Goal: Task Accomplishment & Management: Manage account settings

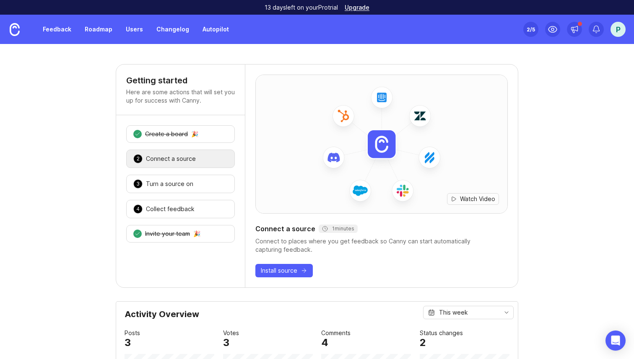
click at [57, 31] on link "Feedback" at bounding box center [57, 29] width 39 height 15
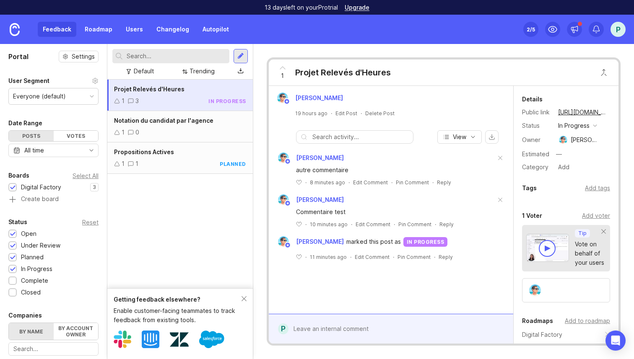
click at [99, 31] on link "Roadmap" at bounding box center [99, 29] width 38 height 15
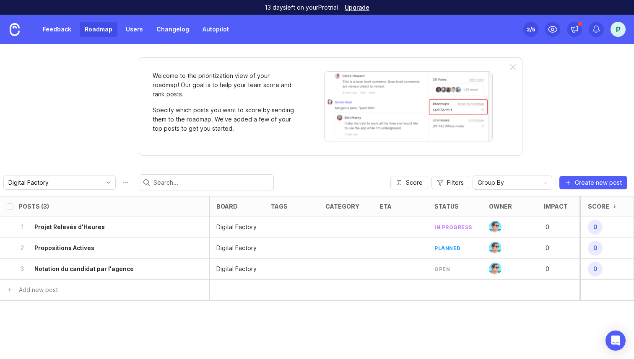
click at [129, 23] on link "Users" at bounding box center [134, 29] width 27 height 15
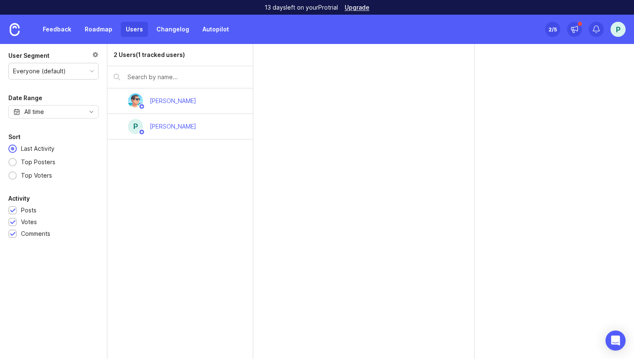
click at [172, 29] on link "Changelog" at bounding box center [172, 29] width 43 height 15
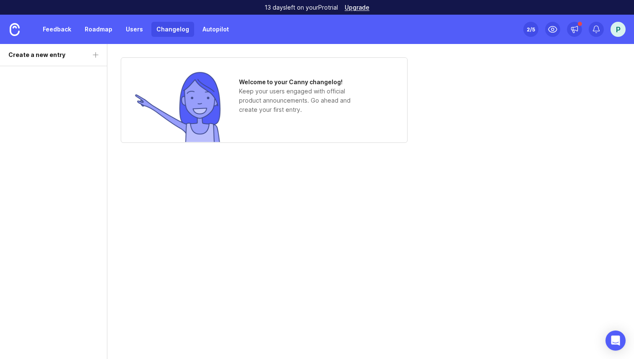
click at [137, 33] on link "Users" at bounding box center [134, 29] width 27 height 15
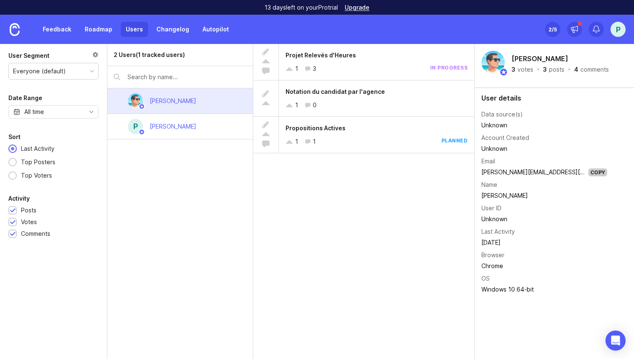
click at [101, 34] on link "Roadmap" at bounding box center [99, 29] width 38 height 15
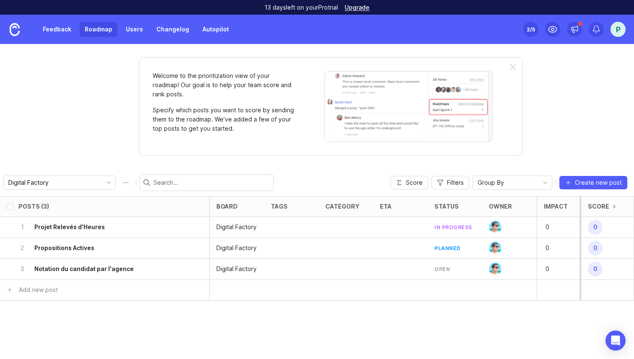
click at [67, 29] on link "Feedback" at bounding box center [57, 29] width 39 height 15
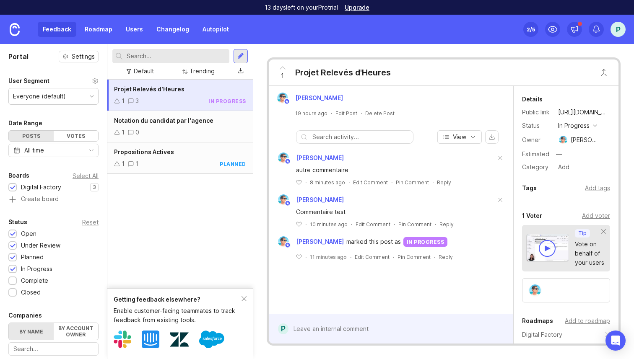
click at [103, 24] on link "Roadmap" at bounding box center [99, 29] width 38 height 15
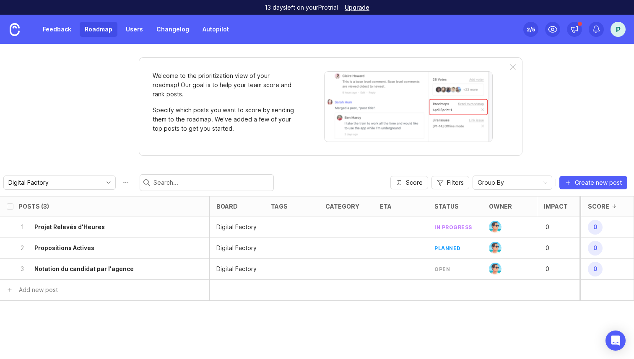
click at [141, 24] on link "Users" at bounding box center [134, 29] width 27 height 15
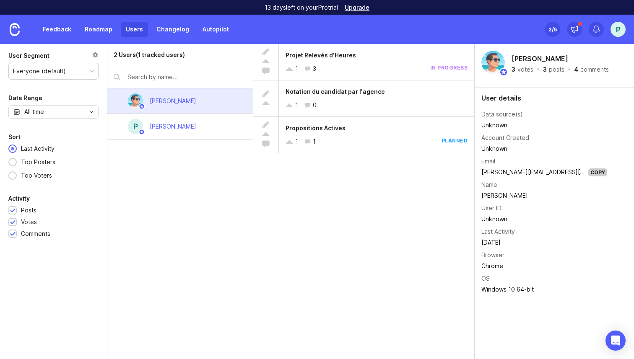
click at [102, 29] on link "Roadmap" at bounding box center [99, 29] width 38 height 15
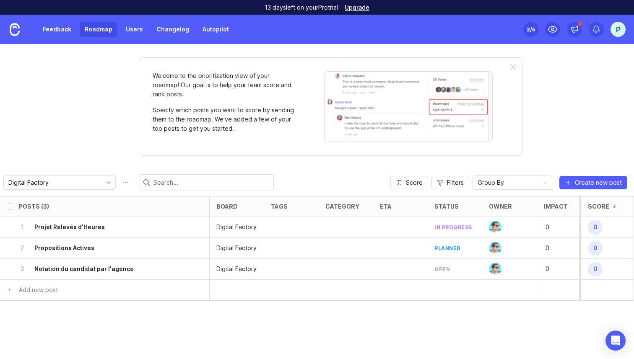
click at [58, 30] on link "Feedback" at bounding box center [57, 29] width 39 height 15
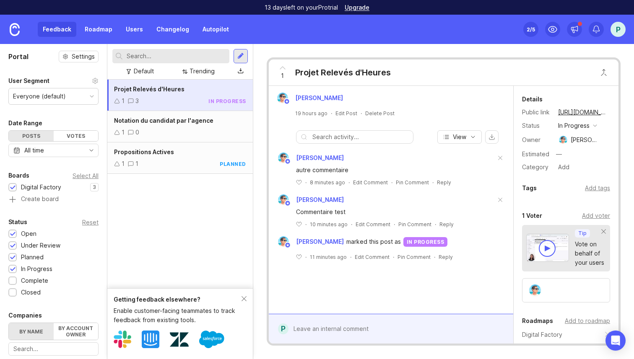
click at [99, 30] on link "Roadmap" at bounding box center [99, 29] width 38 height 15
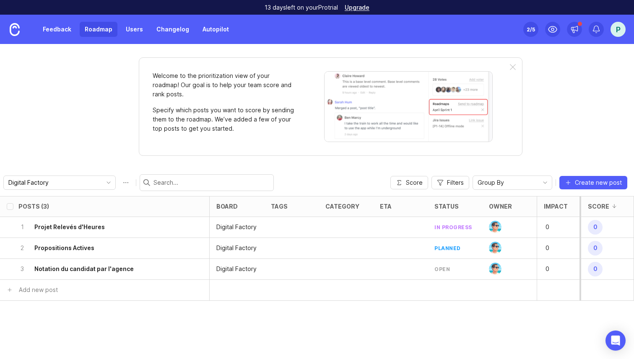
click at [61, 31] on link "Feedback" at bounding box center [57, 29] width 39 height 15
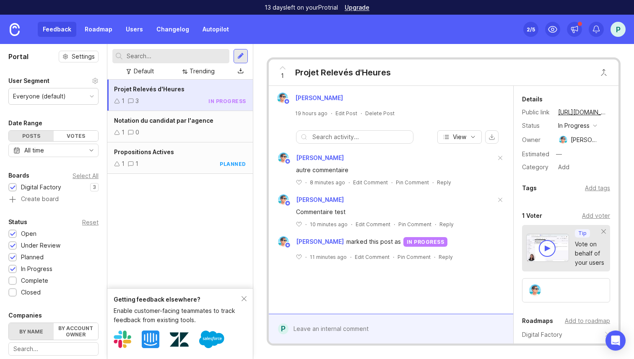
click at [122, 31] on link "Users" at bounding box center [134, 29] width 27 height 15
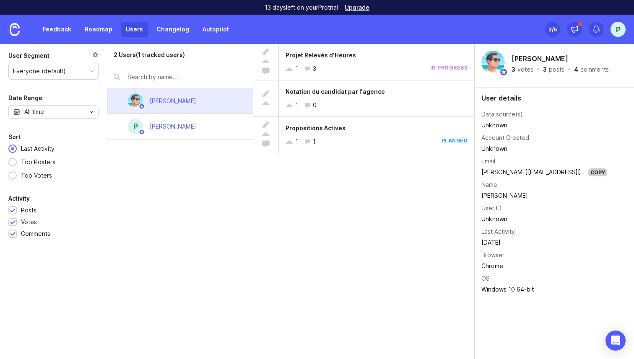
click at [86, 76] on div "Everyone (default)" at bounding box center [53, 71] width 89 height 16
click at [86, 74] on div "Everyone (default)" at bounding box center [53, 71] width 89 height 16
click at [86, 72] on div "Everyone (default)" at bounding box center [53, 71] width 89 height 16
click at [92, 72] on div at bounding box center [92, 71] width 4 height 4
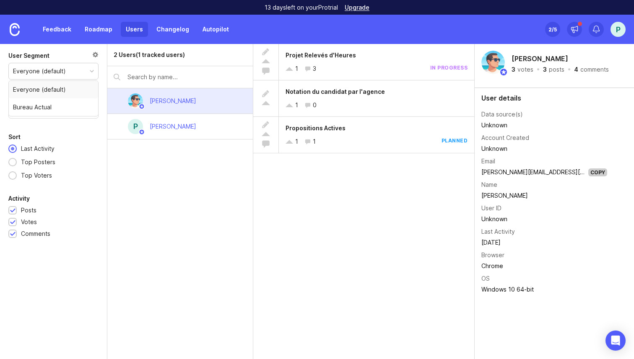
click at [92, 72] on div at bounding box center [92, 71] width 4 height 4
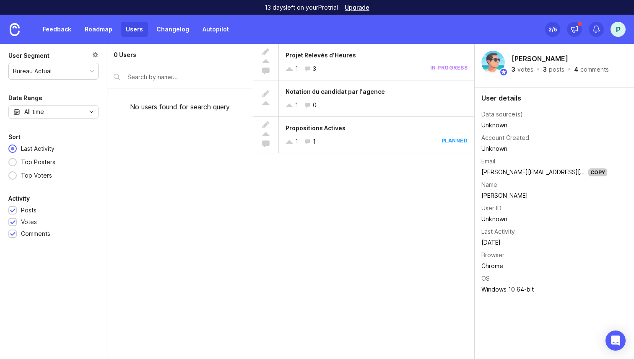
click at [88, 69] on div "Bureau Actual" at bounding box center [53, 71] width 89 height 16
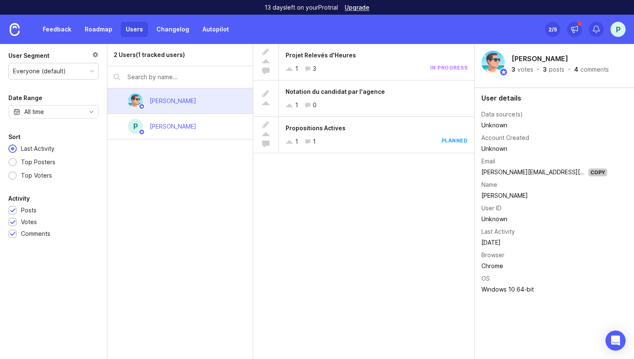
click at [470, 95] on div "Notation du candidat par l'agence 1 0" at bounding box center [376, 99] width 195 height 36
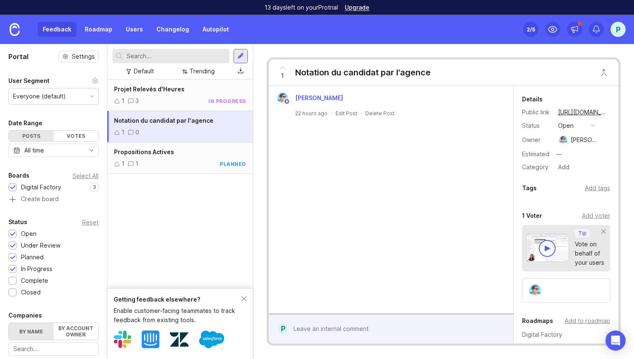
drag, startPoint x: 470, startPoint y: 95, endPoint x: 516, endPoint y: 232, distance: 143.7
click at [174, 99] on div "1 3 in progress" at bounding box center [180, 100] width 132 height 9
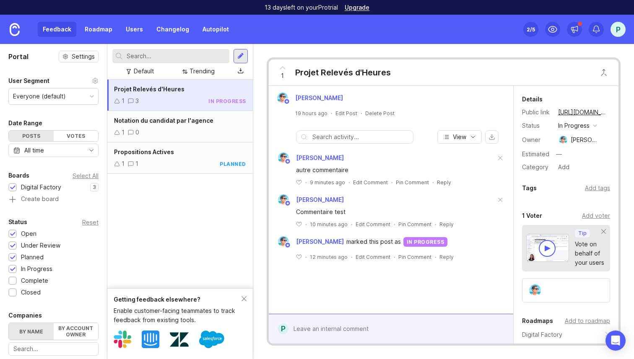
click at [175, 120] on span "Notation du candidat par l'agence" at bounding box center [163, 120] width 99 height 7
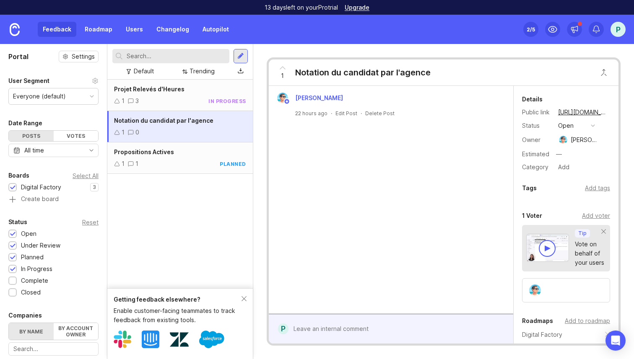
click at [186, 159] on div "1 1 planned" at bounding box center [180, 163] width 132 height 9
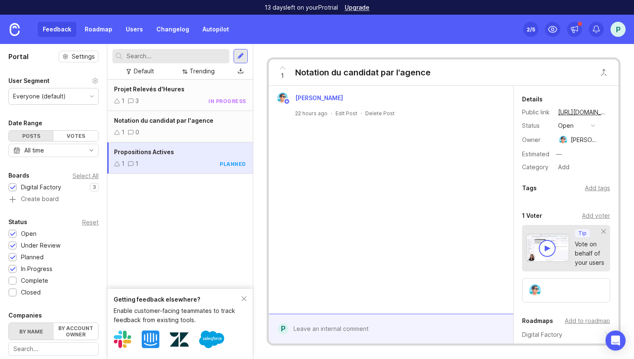
click at [186, 120] on span "Notation du candidat par l'agence" at bounding box center [163, 120] width 99 height 7
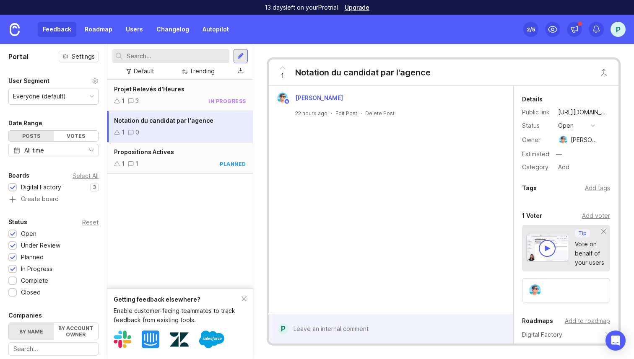
click at [186, 101] on div "1 3 in progress" at bounding box center [180, 100] width 132 height 9
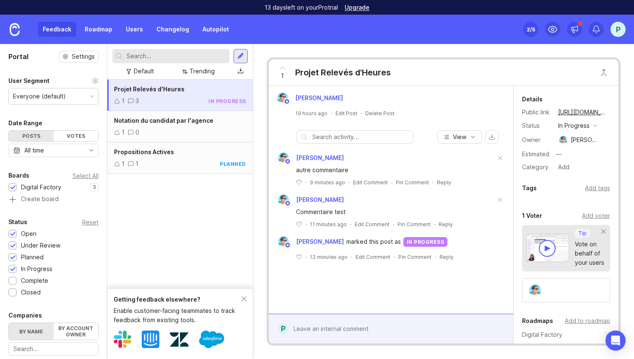
click at [187, 131] on div "1 0" at bounding box center [180, 132] width 132 height 9
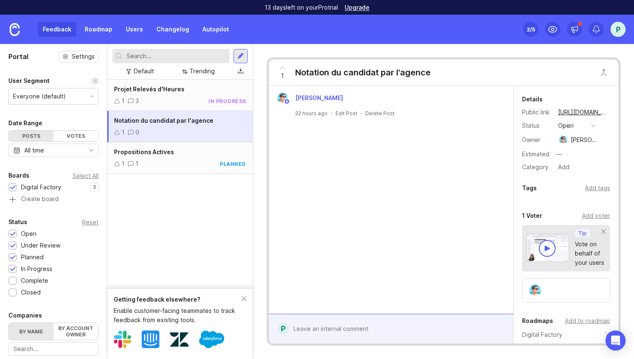
click at [187, 103] on div "1 3 in progress" at bounding box center [180, 100] width 132 height 9
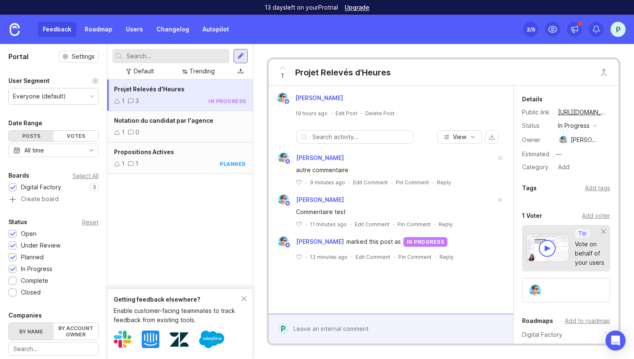
click at [187, 141] on div "Notation du candidat par l'agence 1 0" at bounding box center [180, 126] width 146 height 31
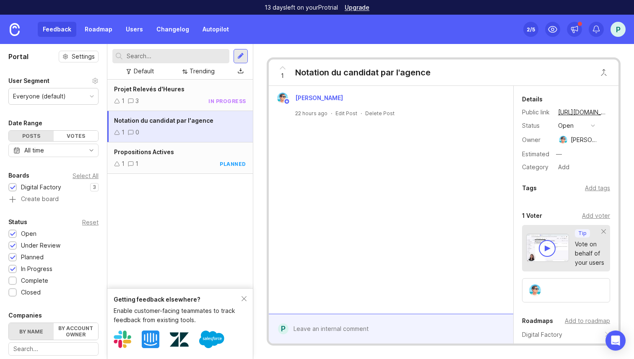
click at [189, 159] on div "Propositions Actives 1 1 planned" at bounding box center [180, 158] width 146 height 31
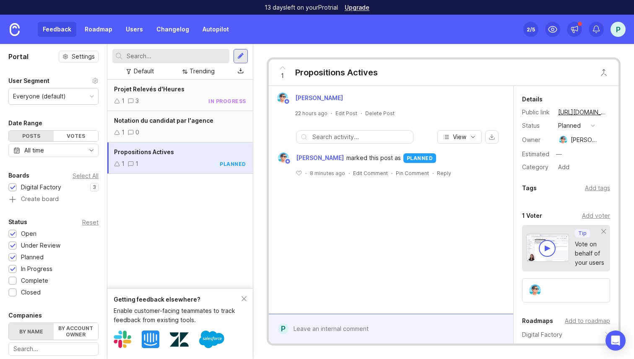
click at [188, 94] on div "Projet Relevés d'Heures 1 3 in progress" at bounding box center [180, 95] width 146 height 31
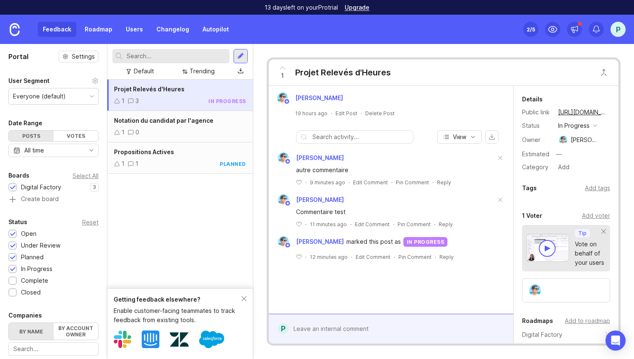
click at [188, 122] on span "Notation du candidat par l'agence" at bounding box center [163, 120] width 99 height 7
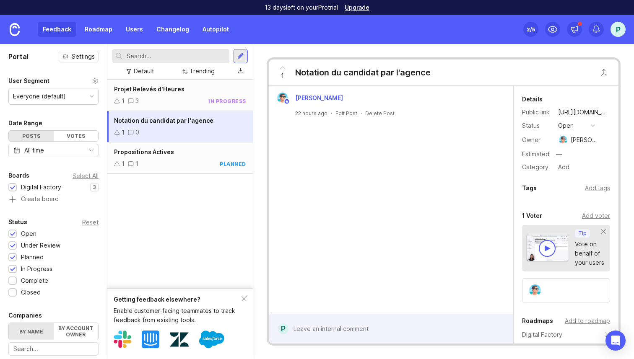
click at [189, 167] on div "1 1 planned" at bounding box center [180, 163] width 132 height 9
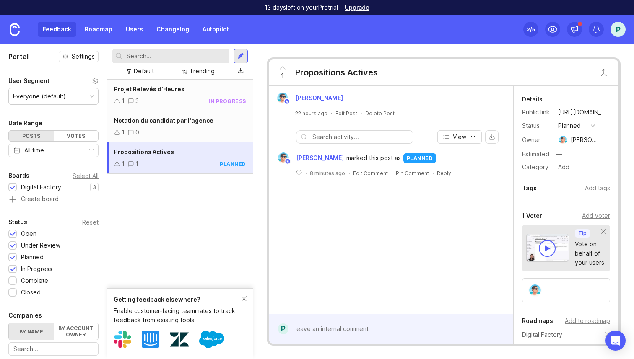
click at [191, 99] on div "1 3 in progress" at bounding box center [180, 100] width 132 height 9
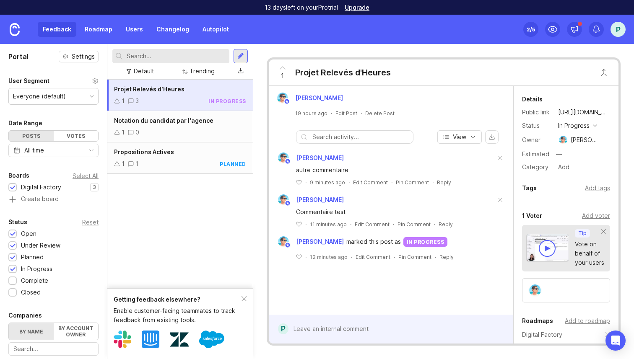
click at [191, 129] on div "1 0" at bounding box center [180, 132] width 132 height 9
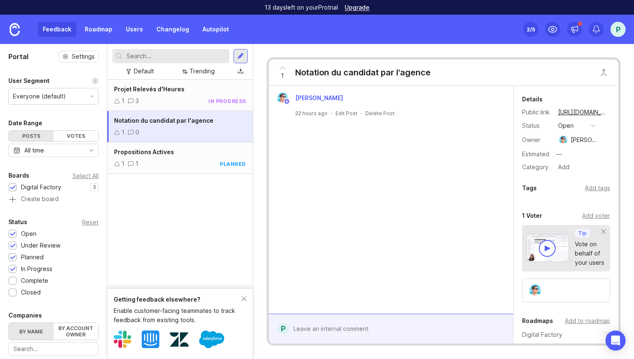
click at [192, 155] on div "Propositions Actives" at bounding box center [180, 152] width 132 height 9
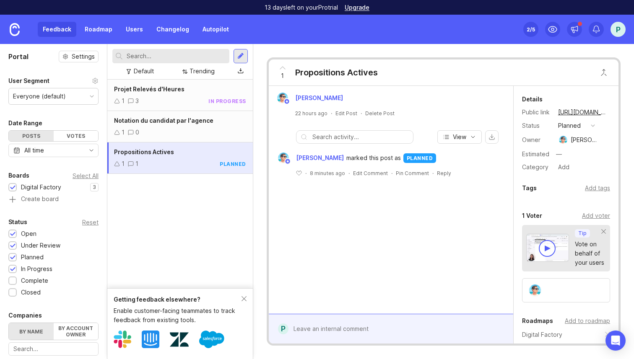
click at [193, 94] on div "Projet Relevés d'Heures 1 3 in progress" at bounding box center [180, 95] width 146 height 31
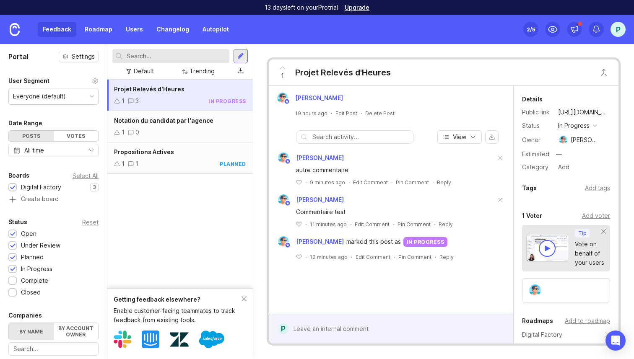
click at [190, 128] on div "1 0" at bounding box center [180, 132] width 132 height 9
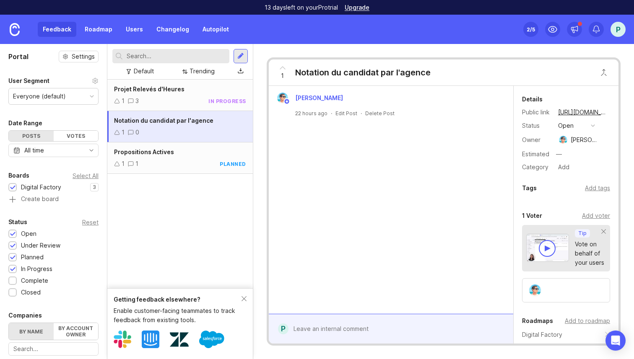
click at [189, 156] on div "Propositions Actives" at bounding box center [180, 152] width 132 height 9
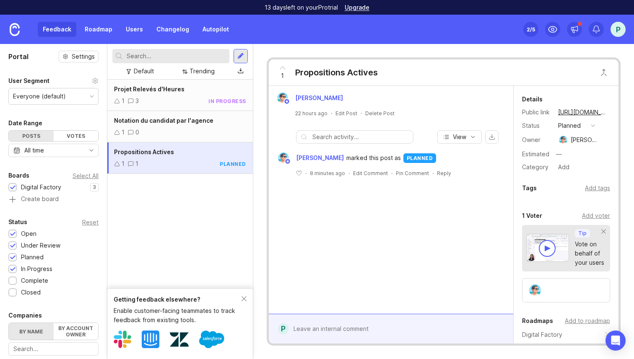
click at [189, 94] on div "Projet Relevés d'Heures 1 3 in progress" at bounding box center [180, 95] width 146 height 31
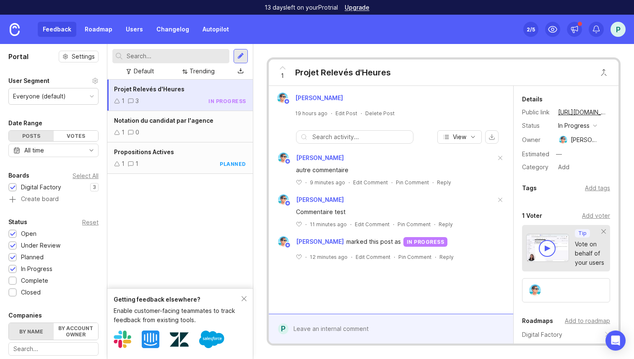
click at [192, 123] on span "Notation du candidat par l'agence" at bounding box center [163, 120] width 99 height 7
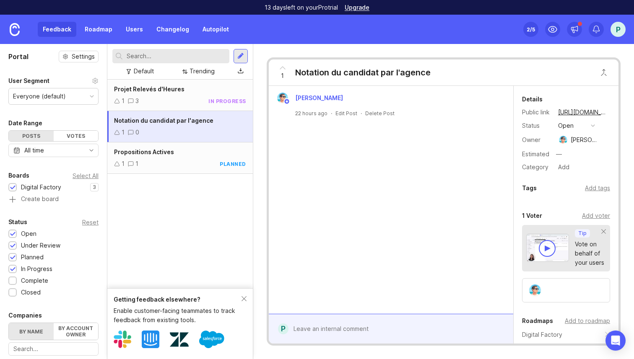
click at [192, 157] on div "Propositions Actives 1 1 planned" at bounding box center [180, 158] width 146 height 31
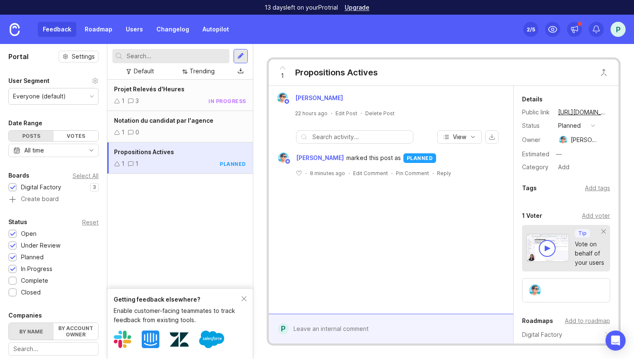
click at [195, 102] on div "1 3 in progress" at bounding box center [180, 100] width 132 height 9
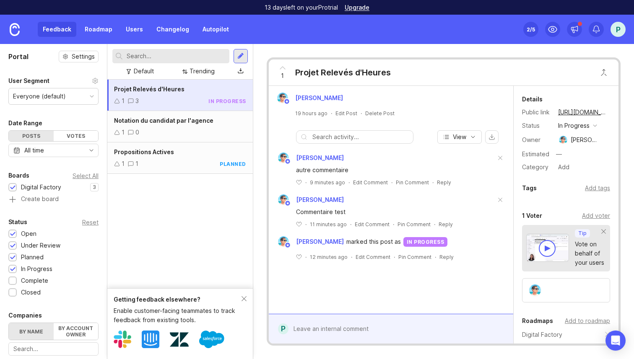
click at [199, 134] on div "1 0" at bounding box center [180, 132] width 132 height 9
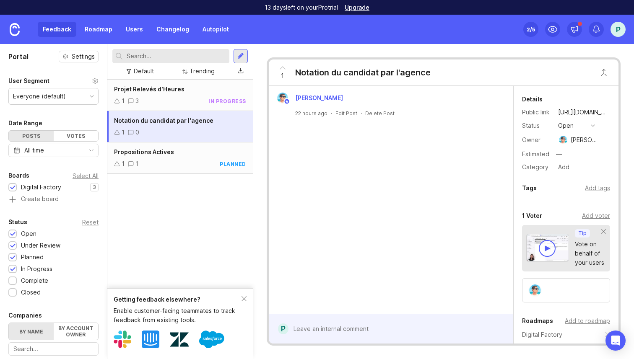
click at [201, 168] on div "1 1 planned" at bounding box center [180, 163] width 132 height 9
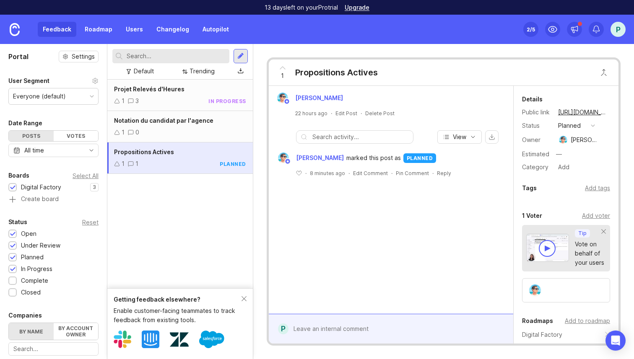
click at [201, 99] on div "1 3 in progress" at bounding box center [180, 100] width 132 height 9
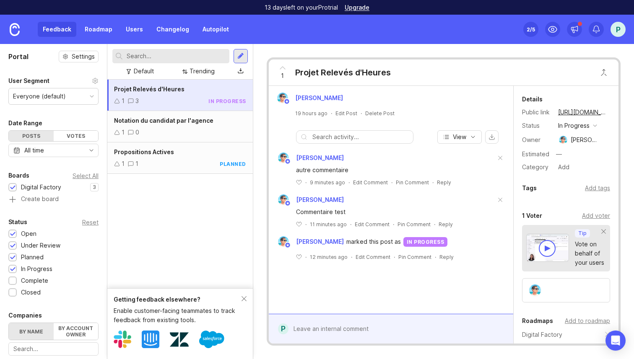
click at [201, 124] on span "Notation du candidat par l'agence" at bounding box center [163, 120] width 99 height 7
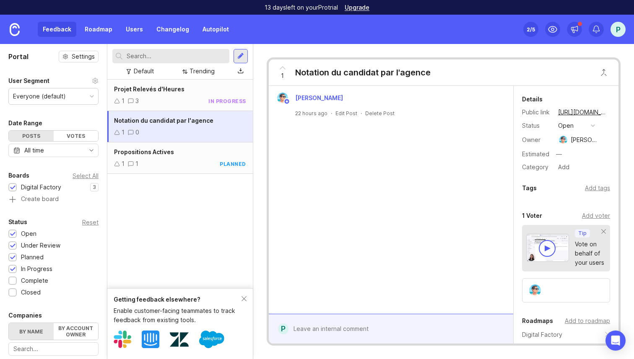
click at [200, 156] on div "Propositions Actives" at bounding box center [180, 152] width 132 height 9
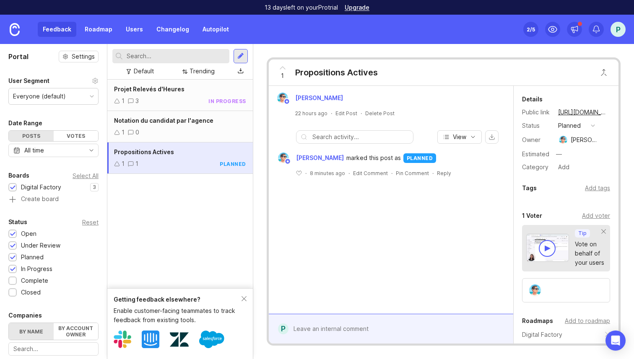
click at [200, 92] on div "Projet Relevés d'Heures" at bounding box center [180, 89] width 132 height 9
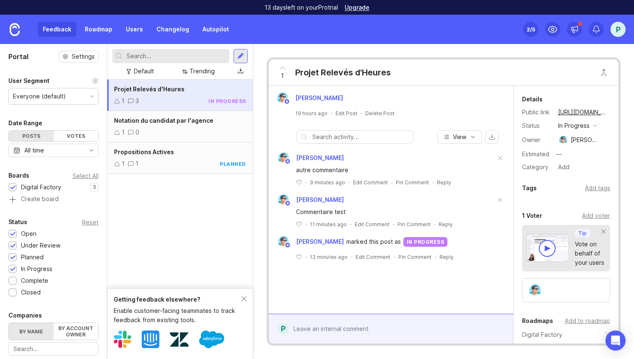
click at [195, 132] on div "1 0" at bounding box center [180, 132] width 132 height 9
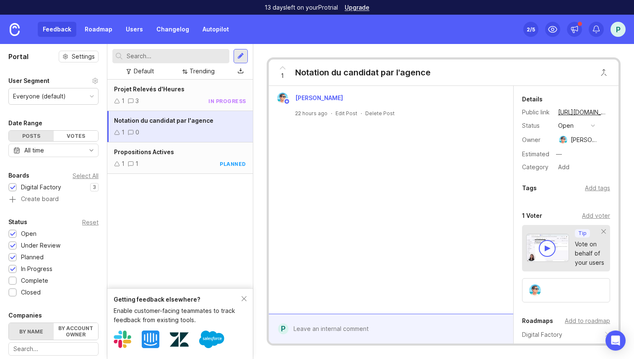
click at [198, 167] on div "1 1 planned" at bounding box center [180, 163] width 132 height 9
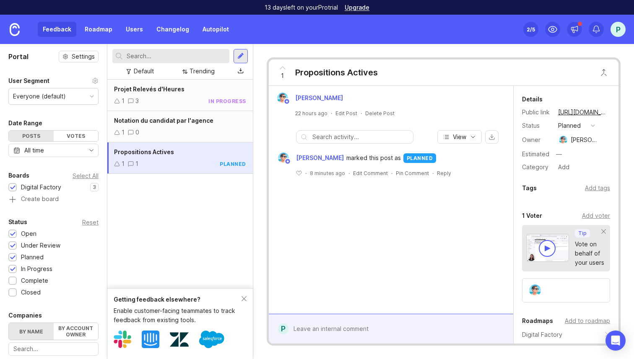
click at [192, 91] on div "Projet Relevés d'Heures" at bounding box center [180, 89] width 132 height 9
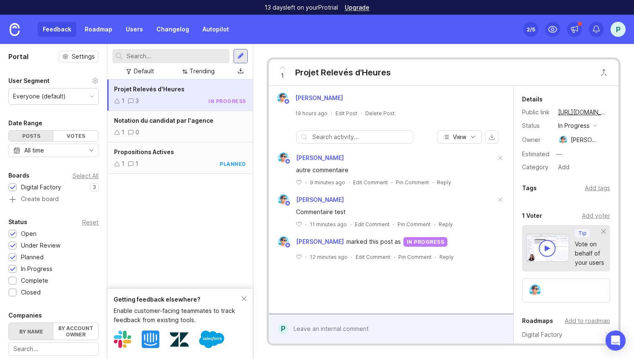
click at [198, 128] on div "1 0" at bounding box center [180, 132] width 132 height 9
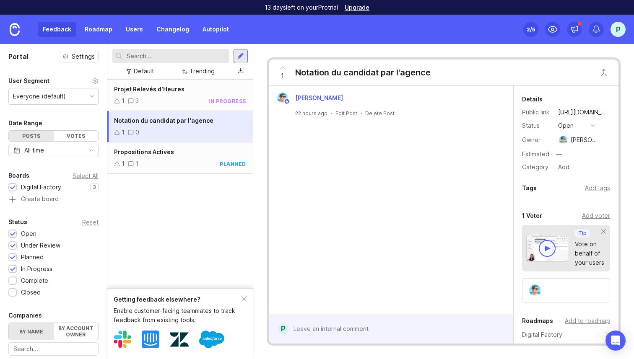
click at [201, 149] on div "Propositions Actives" at bounding box center [180, 152] width 132 height 9
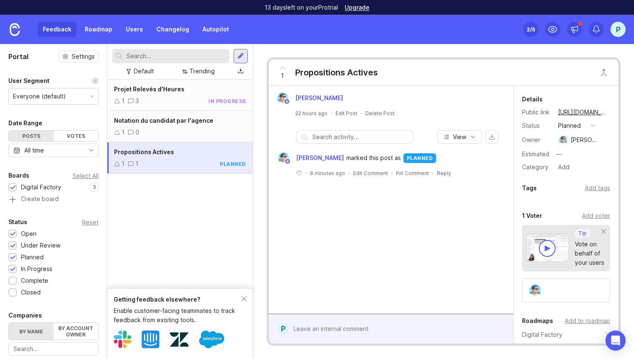
click at [201, 102] on div "1 3 in progress" at bounding box center [180, 100] width 132 height 9
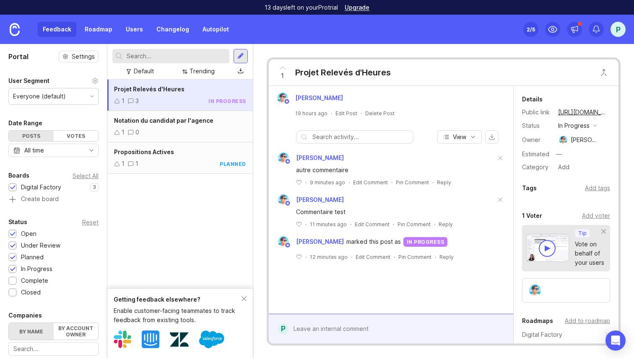
click at [199, 130] on div "1 0" at bounding box center [180, 132] width 132 height 9
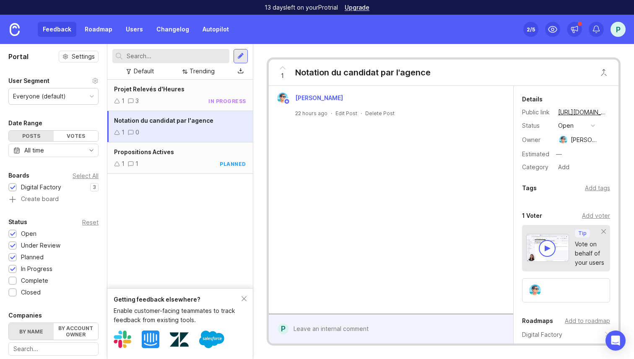
click at [199, 157] on div "Propositions Actives 1 1 planned" at bounding box center [180, 158] width 146 height 31
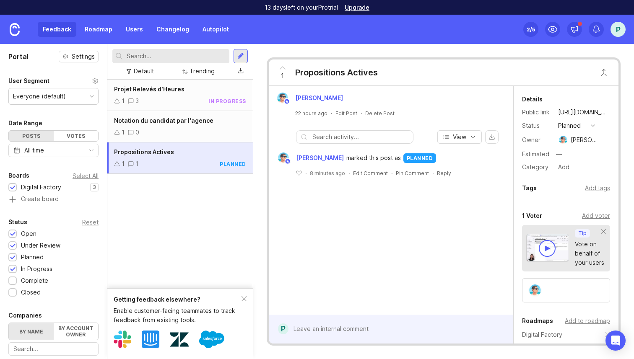
click at [199, 96] on div "1 3 in progress" at bounding box center [180, 100] width 132 height 9
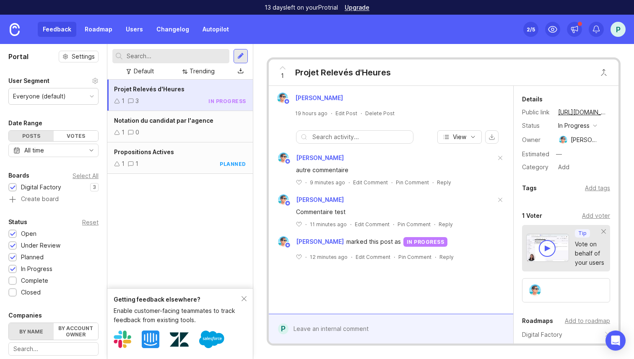
click at [200, 121] on span "Notation du candidat par l'agence" at bounding box center [163, 120] width 99 height 7
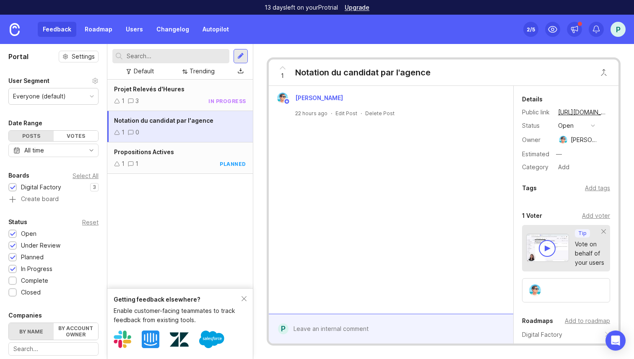
click at [199, 158] on div "Propositions Actives 1 1 planned" at bounding box center [180, 158] width 146 height 31
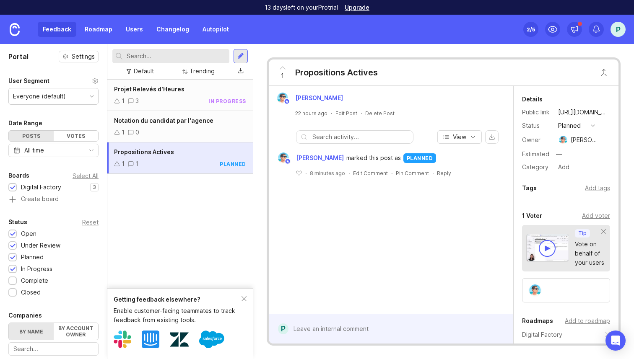
click at [193, 96] on div "1 3 in progress" at bounding box center [180, 100] width 132 height 9
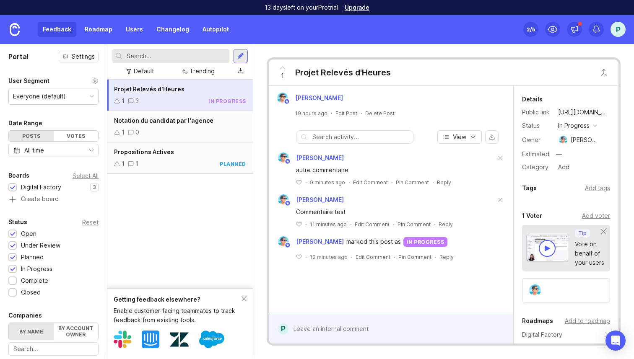
click at [194, 136] on div "1 0" at bounding box center [180, 132] width 132 height 9
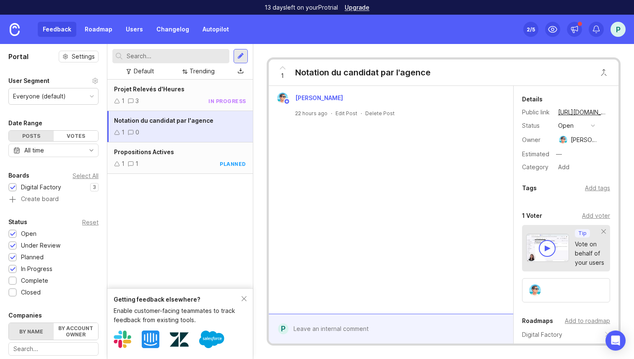
click at [195, 155] on div "Propositions Actives" at bounding box center [180, 152] width 132 height 9
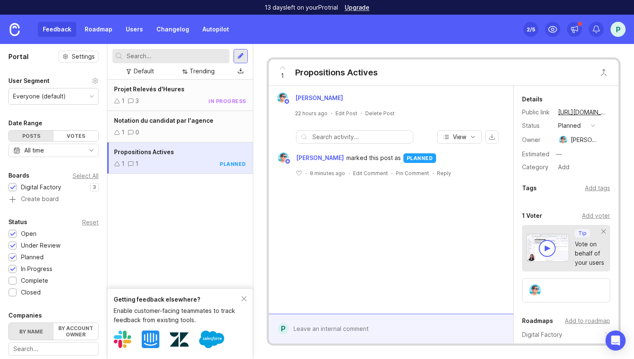
click at [193, 99] on div "1 3 in progress" at bounding box center [180, 100] width 132 height 9
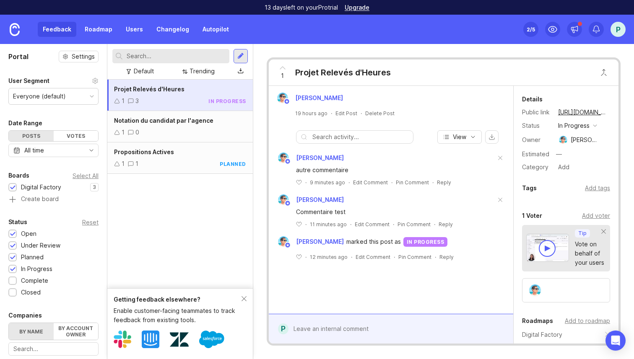
click at [193, 112] on div "Notation du candidat par l'agence 1 0" at bounding box center [180, 126] width 146 height 31
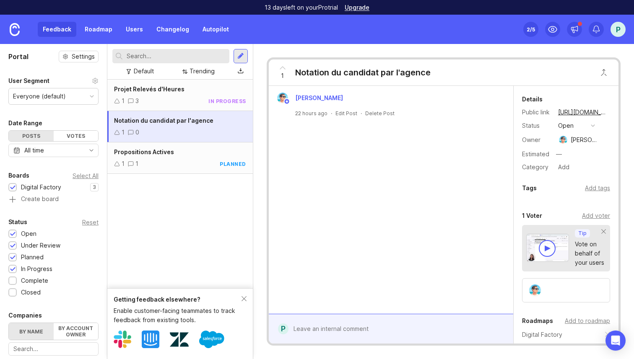
click at [195, 150] on div "Propositions Actives" at bounding box center [180, 152] width 132 height 9
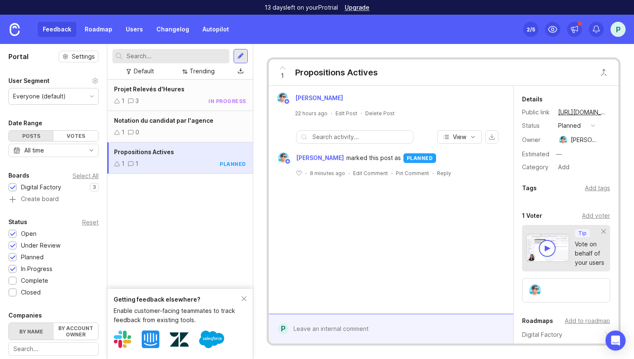
click at [195, 99] on div "1 3 in progress" at bounding box center [180, 100] width 132 height 9
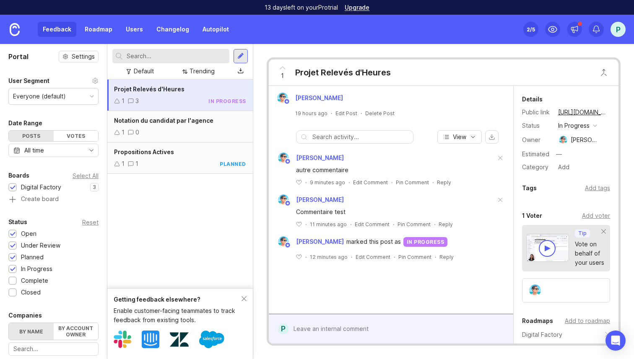
click at [192, 126] on div "Notation du candidat par l'agence 1 0" at bounding box center [180, 126] width 146 height 31
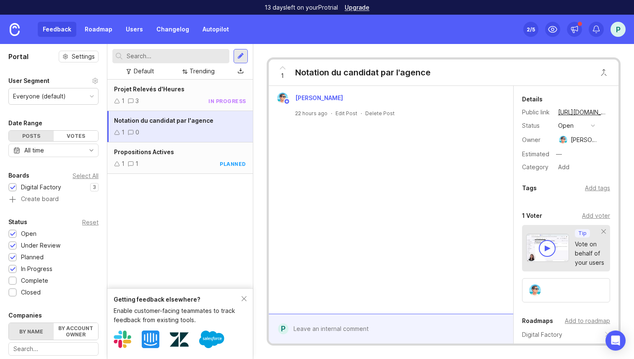
click at [200, 91] on div "Projet Relevés d'Heures" at bounding box center [180, 89] width 132 height 9
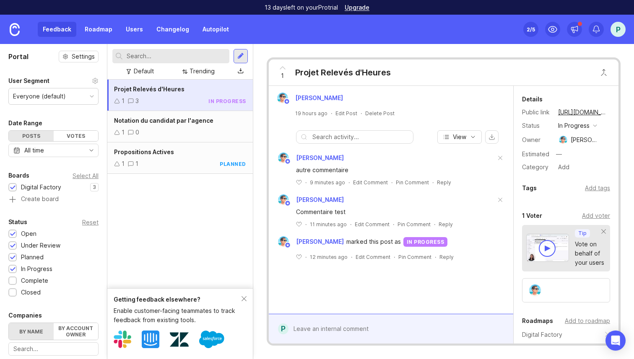
click at [200, 144] on div "Propositions Actives 1 1 planned" at bounding box center [180, 158] width 146 height 31
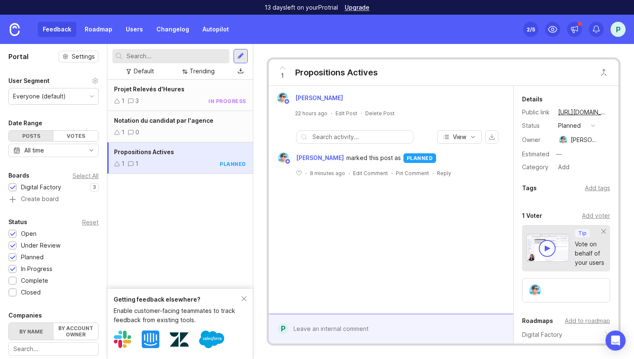
click at [202, 169] on div "Propositions Actives 1 1 planned" at bounding box center [180, 158] width 146 height 31
click at [201, 91] on div "Projet Relevés d'Heures" at bounding box center [180, 89] width 132 height 9
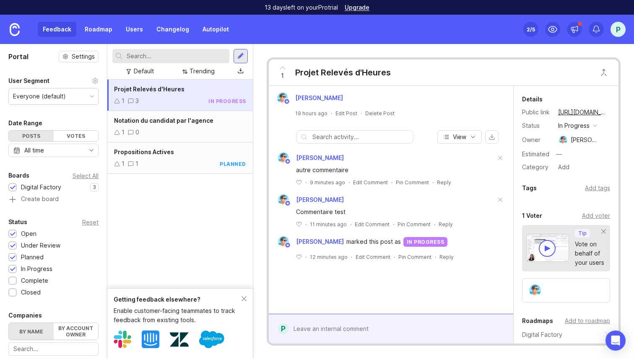
click at [200, 124] on span "Notation du candidat par l'agence" at bounding box center [163, 120] width 99 height 7
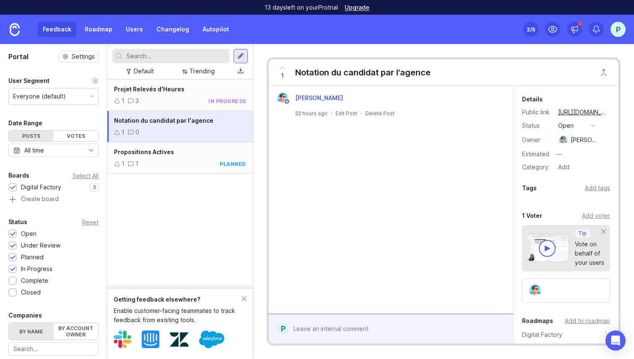
click at [207, 168] on div "1 1 planned" at bounding box center [180, 163] width 132 height 9
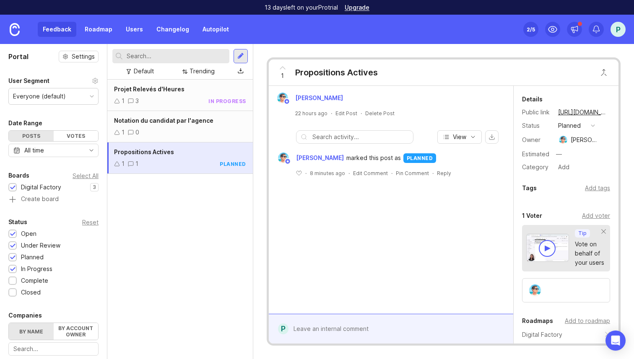
click at [186, 122] on span "Notation du candidat par l'agence" at bounding box center [163, 120] width 99 height 7
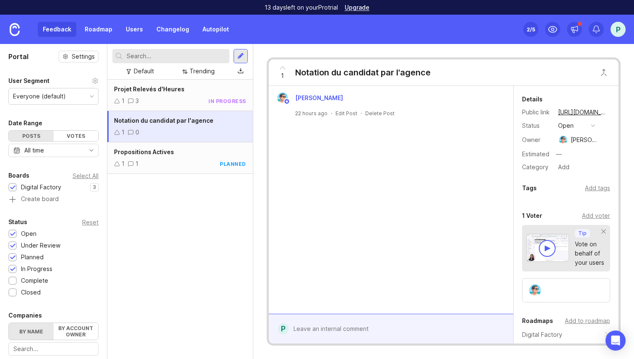
click at [183, 92] on div "Projet Relevés d'Heures" at bounding box center [180, 89] width 132 height 9
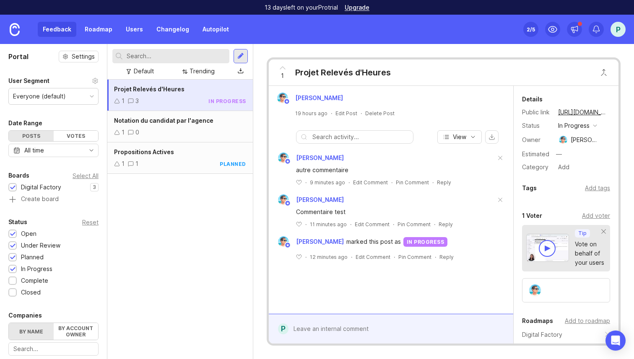
click at [178, 133] on div "1 0" at bounding box center [180, 132] width 132 height 9
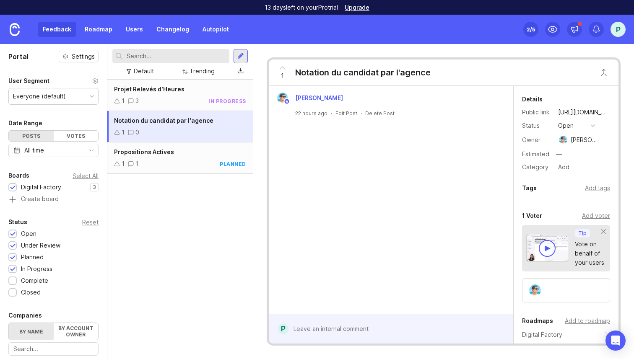
click at [178, 160] on div "1 1 planned" at bounding box center [180, 163] width 132 height 9
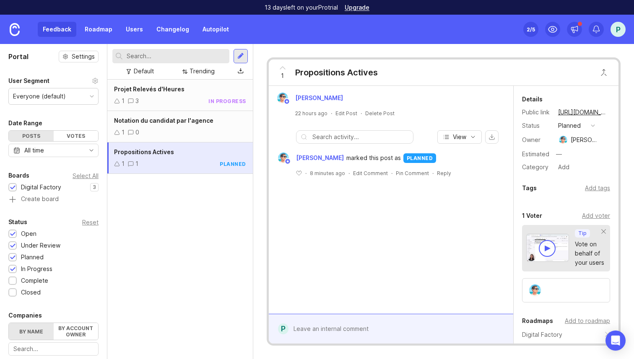
click at [151, 130] on div "1 0" at bounding box center [180, 132] width 132 height 9
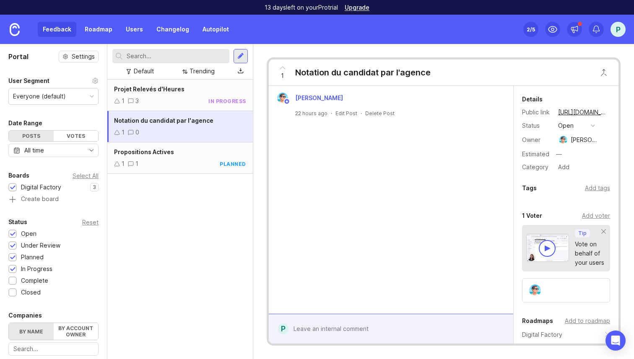
click at [94, 136] on div "Votes" at bounding box center [76, 136] width 45 height 10
click at [42, 139] on div "Posts" at bounding box center [31, 136] width 45 height 10
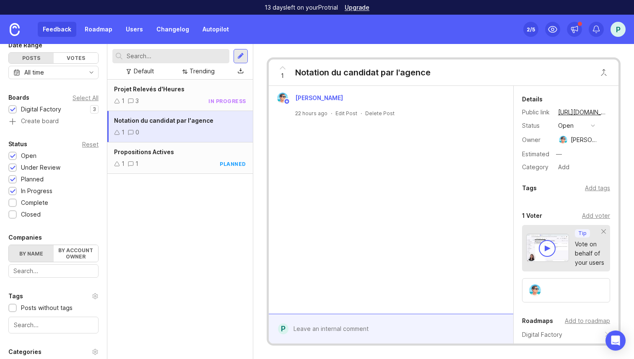
scroll to position [79, 0]
click at [199, 99] on div "1 3 in progress" at bounding box center [180, 100] width 132 height 9
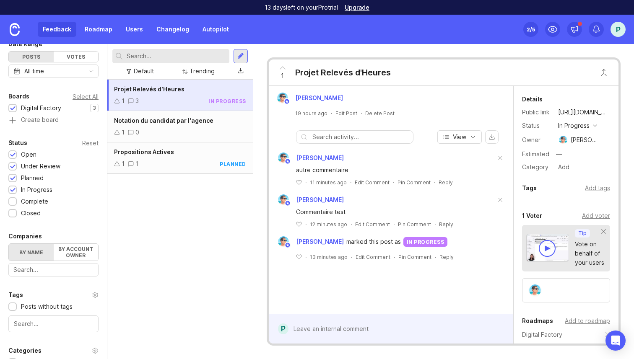
click at [201, 125] on div "Notation du candidat par l'agence" at bounding box center [180, 120] width 132 height 9
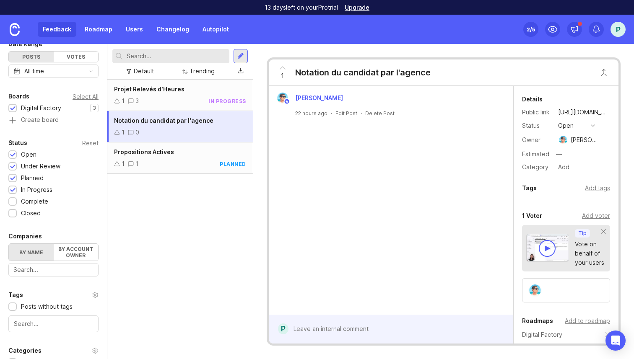
click at [209, 97] on div "1 3 in progress" at bounding box center [180, 100] width 132 height 9
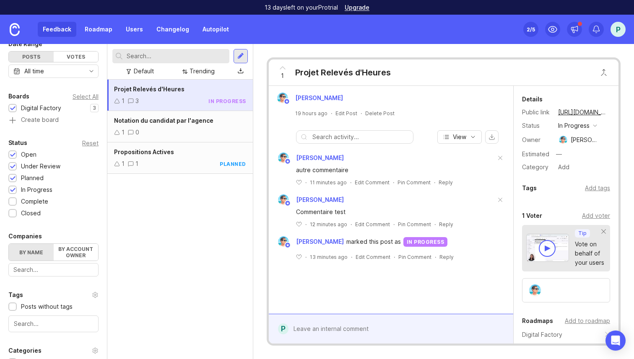
click at [207, 117] on div "Notation du candidat par l'agence" at bounding box center [180, 120] width 132 height 9
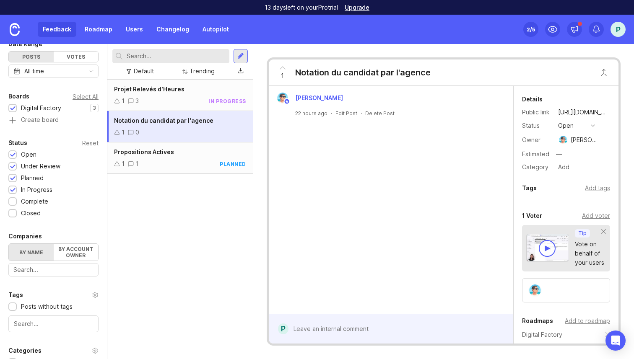
click at [204, 95] on div "Projet Relevés d'Heures 1 3 in progress" at bounding box center [180, 95] width 146 height 31
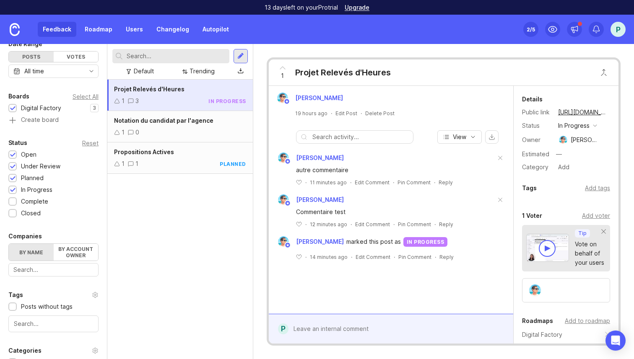
click at [206, 142] on div "Notation du candidat par l'agence 1 0" at bounding box center [180, 126] width 146 height 31
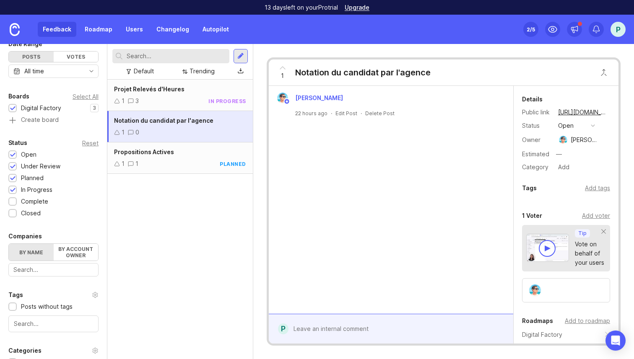
click at [208, 159] on div "1 1 planned" at bounding box center [180, 163] width 132 height 9
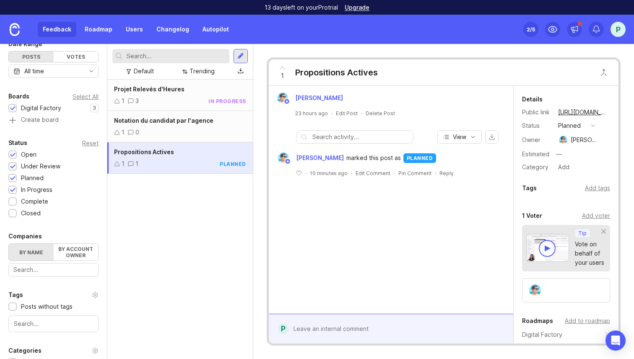
click at [209, 94] on div "Projet Relevés d'Heures 1 3 in progress" at bounding box center [180, 95] width 146 height 31
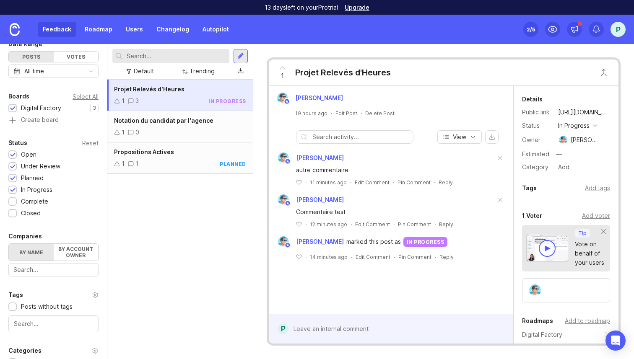
click at [211, 130] on div "1 0" at bounding box center [180, 132] width 132 height 9
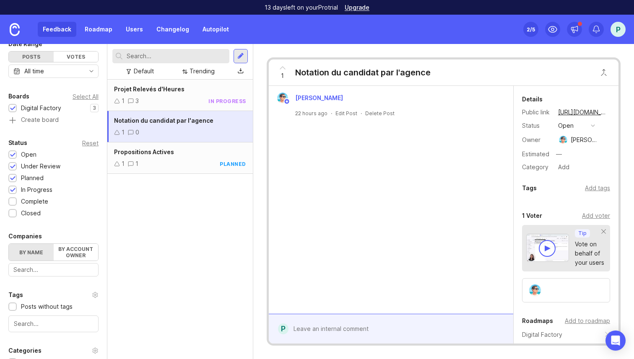
click at [213, 159] on div "1 1 planned" at bounding box center [180, 163] width 132 height 9
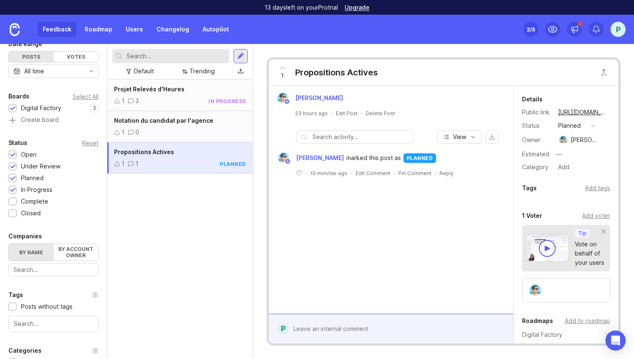
click at [213, 100] on div "in progress" at bounding box center [227, 101] width 38 height 7
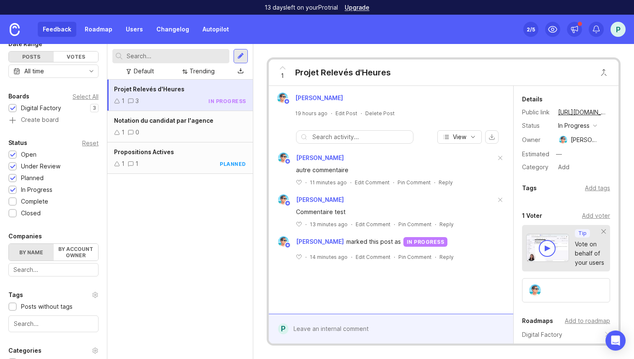
click at [214, 129] on div "1 0" at bounding box center [180, 132] width 132 height 9
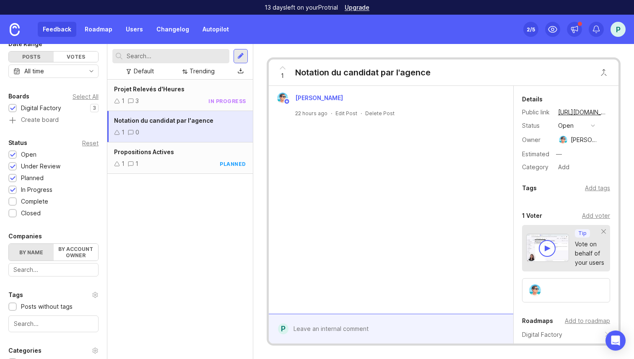
click at [218, 166] on div "1 1 planned" at bounding box center [180, 163] width 132 height 9
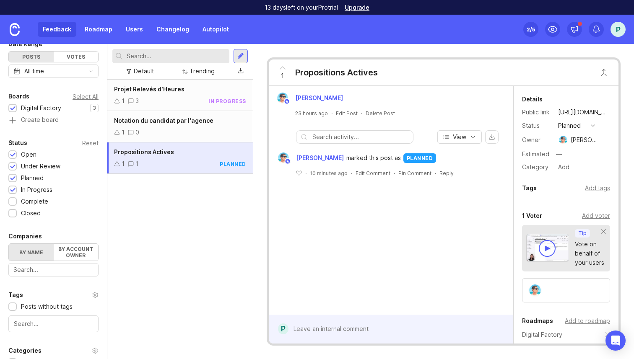
click at [217, 113] on div "Notation du candidat par l'agence 1 0" at bounding box center [180, 126] width 146 height 31
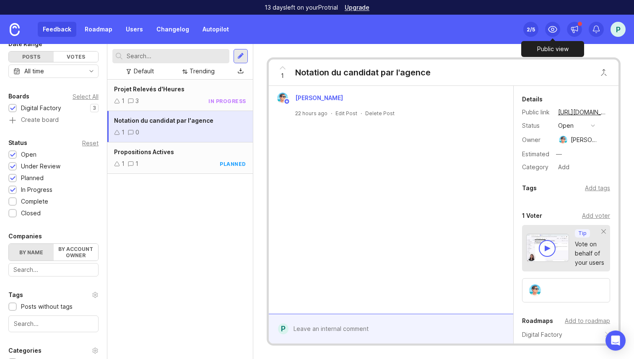
click at [549, 28] on icon at bounding box center [553, 29] width 8 height 6
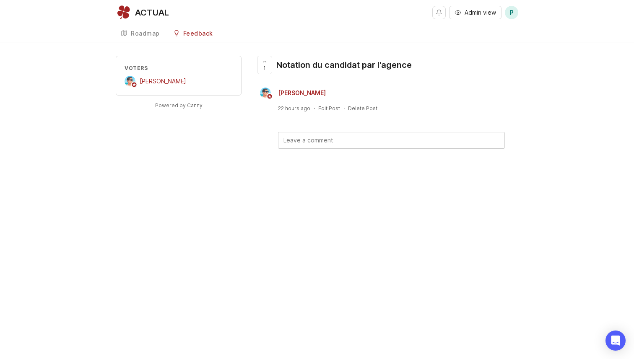
click at [484, 69] on div "1 Notation du candidat par l'agence" at bounding box center [386, 68] width 263 height 25
click at [145, 36] on div "Roadmap" at bounding box center [145, 34] width 29 height 6
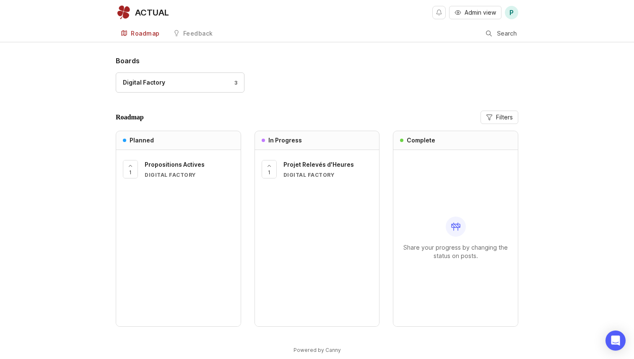
click at [505, 115] on span "Filters" at bounding box center [504, 117] width 17 height 8
click at [369, 141] on input "Digital Factory" at bounding box center [369, 141] width 7 height 7
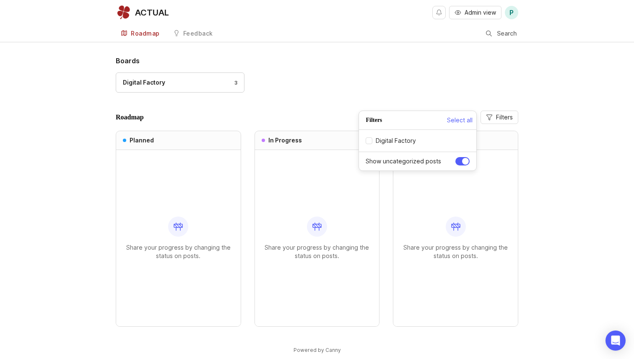
click at [370, 141] on input "Digital Factory" at bounding box center [369, 141] width 7 height 7
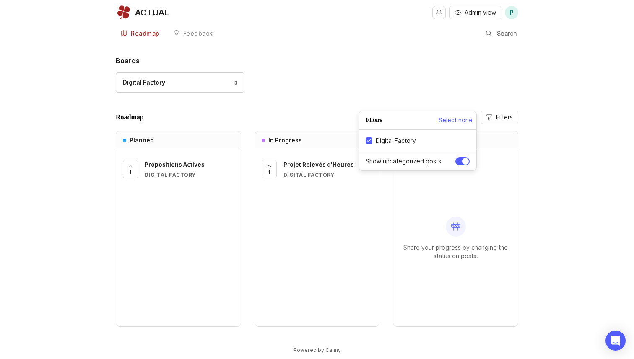
click at [372, 141] on label "Digital Factory" at bounding box center [391, 141] width 50 height 8
click at [372, 141] on input "Digital Factory" at bounding box center [369, 141] width 7 height 7
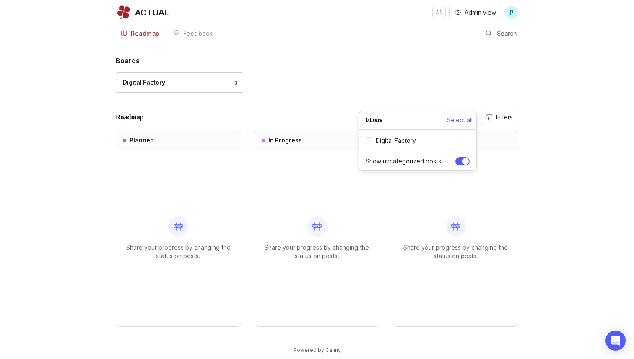
click at [371, 141] on input "Digital Factory" at bounding box center [369, 141] width 7 height 7
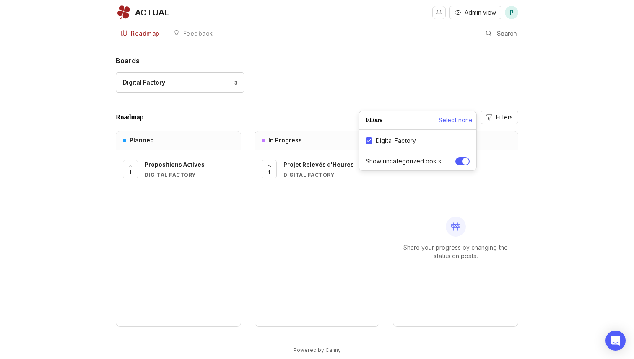
click at [371, 142] on input "Digital Factory" at bounding box center [369, 141] width 7 height 7
checkbox input "false"
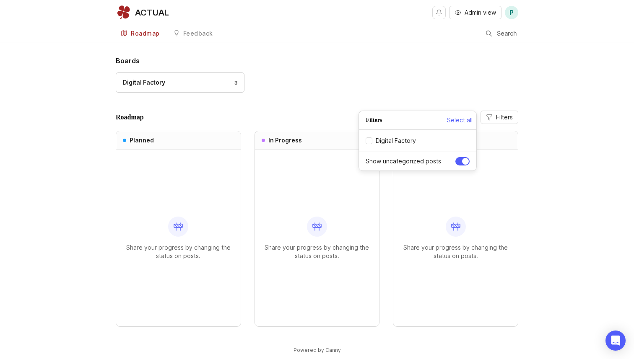
click at [352, 97] on div "Digital Factory 3" at bounding box center [317, 87] width 403 height 28
click at [229, 82] on div "Digital Factory 3" at bounding box center [180, 82] width 115 height 9
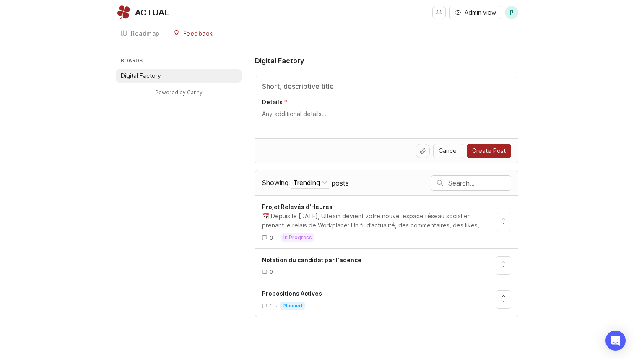
click at [147, 29] on link "Roadmap" at bounding box center [140, 33] width 49 height 17
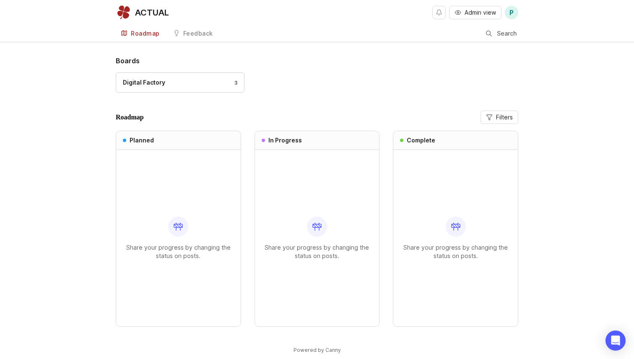
click at [512, 112] on button "Filters" at bounding box center [500, 117] width 38 height 13
click at [371, 140] on input "Digital Factory" at bounding box center [369, 141] width 7 height 7
checkbox input "true"
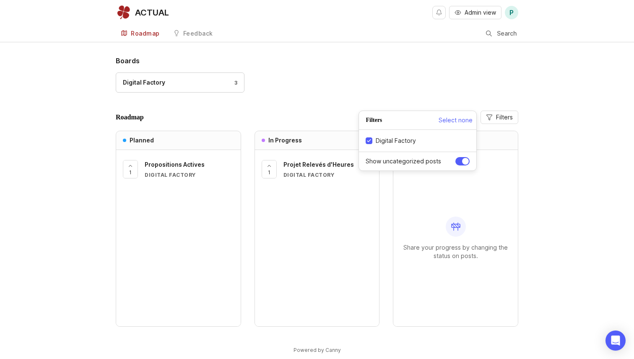
click at [363, 68] on div "Boards Digital Factory 3" at bounding box center [317, 78] width 403 height 45
click at [131, 169] on span "1" at bounding box center [130, 172] width 3 height 7
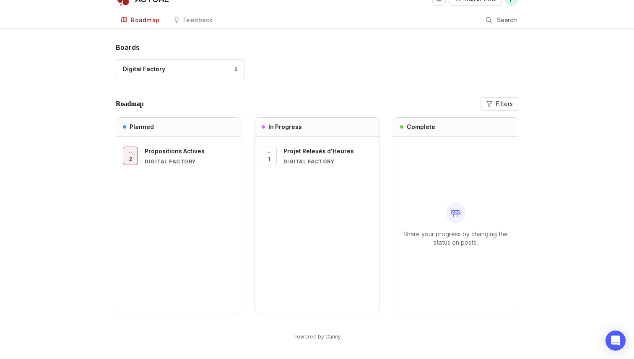
click at [323, 336] on link "Powered by Canny" at bounding box center [317, 337] width 50 height 10
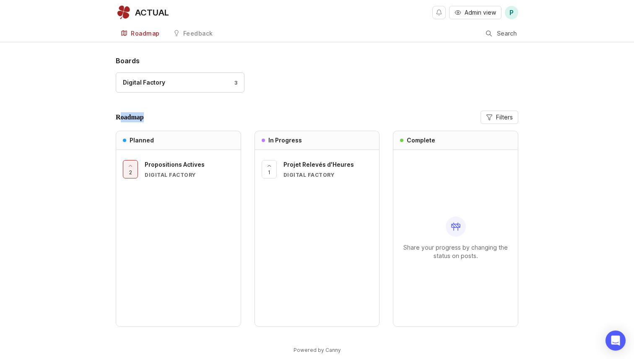
drag, startPoint x: 122, startPoint y: 115, endPoint x: 176, endPoint y: 119, distance: 54.7
click at [177, 119] on header "Roadmap Filters" at bounding box center [317, 117] width 403 height 13
click at [176, 119] on header "Roadmap Filters" at bounding box center [317, 117] width 403 height 13
click at [199, 165] on span "Propositions Actives" at bounding box center [175, 164] width 60 height 7
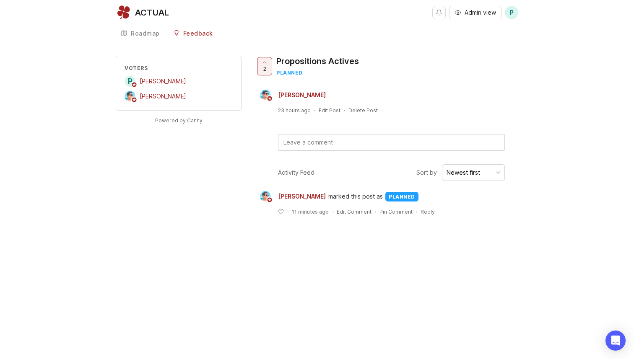
click at [315, 146] on textarea at bounding box center [392, 143] width 226 height 16
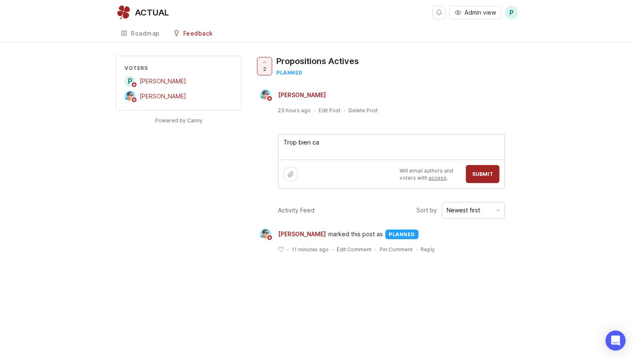
type textarea "Trop bien ca"
click at [489, 172] on span "Submit" at bounding box center [482, 174] width 21 height 6
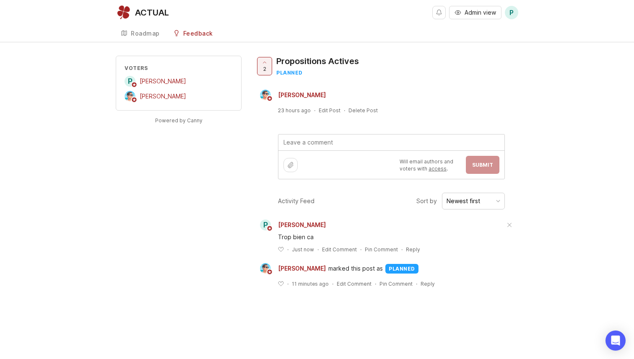
click at [355, 139] on textarea at bounding box center [392, 143] width 226 height 16
type textarea "il faut"
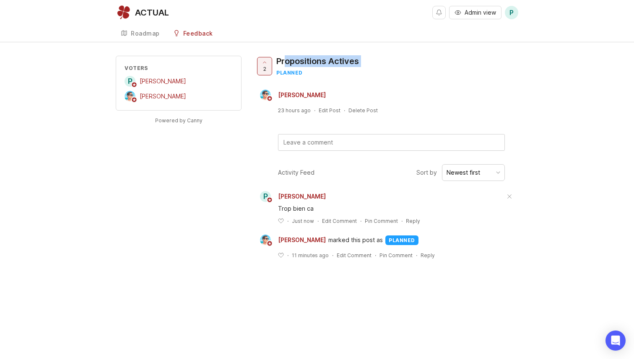
drag, startPoint x: 284, startPoint y: 60, endPoint x: 324, endPoint y: 69, distance: 41.3
click at [324, 69] on div "Propositions Actives planned" at bounding box center [317, 66] width 83 height 21
click at [341, 80] on div "2 Propositions Actives planned" at bounding box center [310, 69] width 111 height 27
click at [146, 36] on div "Roadmap" at bounding box center [145, 34] width 29 height 6
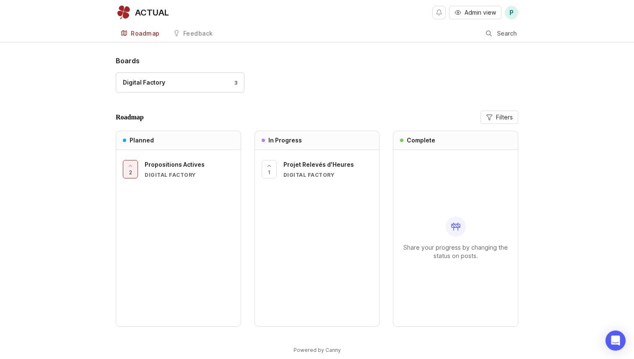
scroll to position [13, 0]
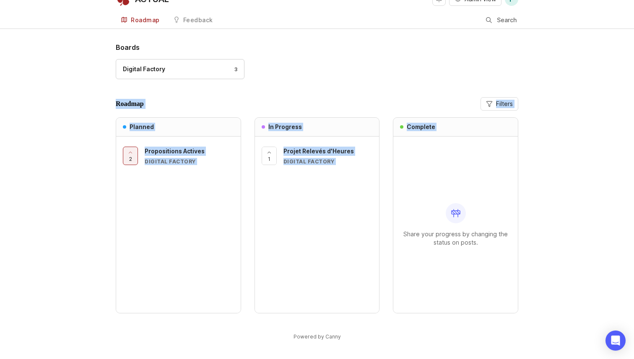
drag, startPoint x: 99, startPoint y: 95, endPoint x: 470, endPoint y: 214, distance: 390.4
click at [470, 214] on div "Boards Digital Factory 3 Roadmap Filters Planned 2 Propositions Actives Digital…" at bounding box center [317, 198] width 634 height 313
click at [111, 107] on div "Boards Digital Factory 3 Roadmap Filters Planned 2 Propositions Actives Digital…" at bounding box center [317, 198] width 634 height 313
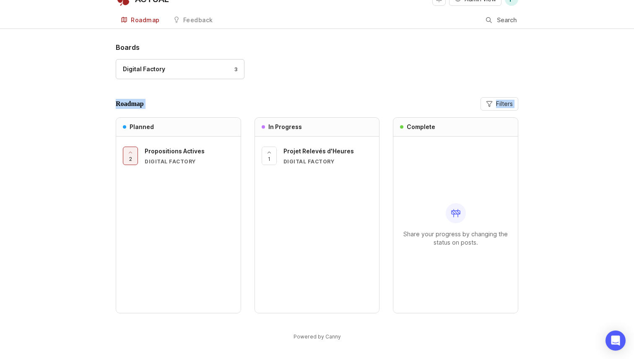
drag, startPoint x: 107, startPoint y: 102, endPoint x: 201, endPoint y: 116, distance: 95.0
click at [201, 116] on div "Boards Digital Factory 3 Roadmap Filters Planned 2 Propositions Actives Digital…" at bounding box center [317, 198] width 634 height 313
click at [201, 116] on div "Roadmap Filters Planned 2 Propositions Actives Digital Factory In Progress 1 Pr…" at bounding box center [317, 205] width 403 height 216
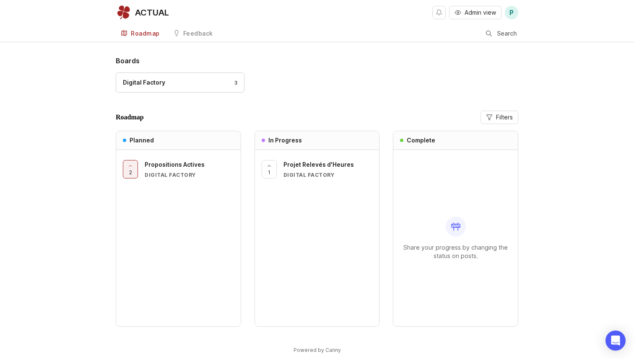
click at [207, 81] on div "Digital Factory 3" at bounding box center [180, 82] width 115 height 9
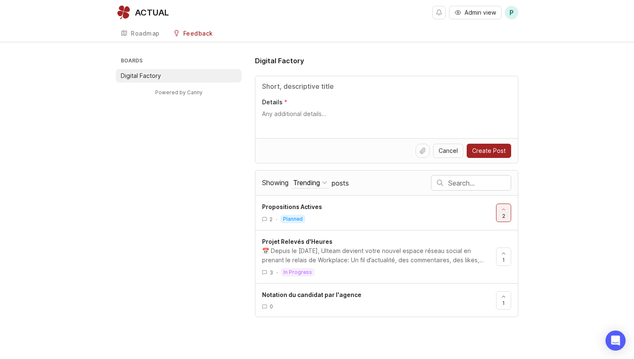
click at [176, 75] on li "Digital Factory" at bounding box center [179, 75] width 126 height 13
click at [148, 31] on div "Roadmap" at bounding box center [145, 34] width 29 height 6
click at [147, 36] on div "Roadmap" at bounding box center [145, 34] width 29 height 6
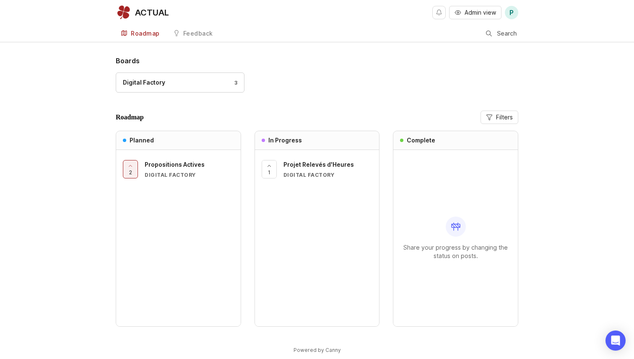
click at [497, 119] on span "Filters" at bounding box center [504, 117] width 17 height 8
click at [406, 88] on div "Digital Factory 3" at bounding box center [317, 87] width 403 height 28
click at [473, 14] on span "Admin view" at bounding box center [480, 12] width 31 height 8
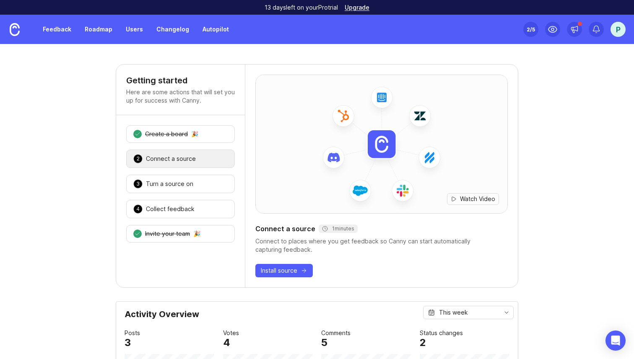
click at [57, 32] on link "Feedback" at bounding box center [57, 29] width 39 height 15
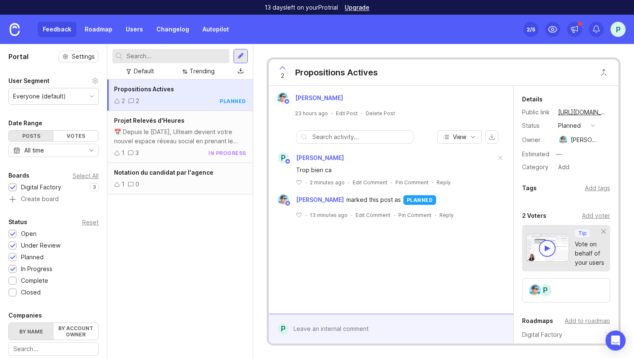
click at [81, 99] on div "Everyone (default)" at bounding box center [53, 97] width 89 height 16
click at [84, 94] on div "Everyone (default)" at bounding box center [53, 97] width 89 height 16
click at [94, 29] on link "Roadmap" at bounding box center [99, 29] width 38 height 15
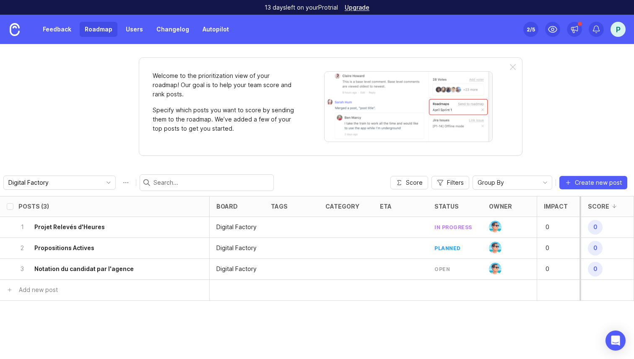
click at [533, 185] on div "Group By" at bounding box center [505, 182] width 65 height 13
click at [536, 180] on div "Group By" at bounding box center [505, 182] width 65 height 13
click at [130, 31] on link "Users" at bounding box center [134, 29] width 27 height 15
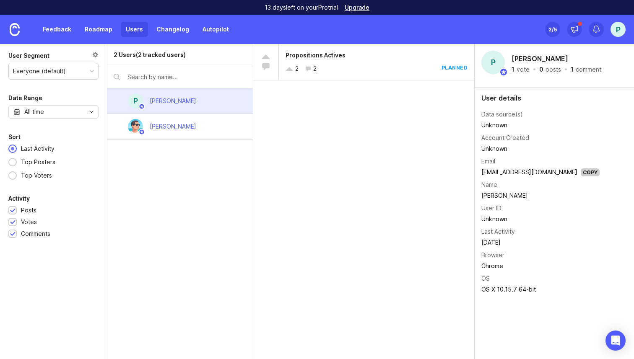
click at [161, 29] on link "Changelog" at bounding box center [172, 29] width 43 height 15
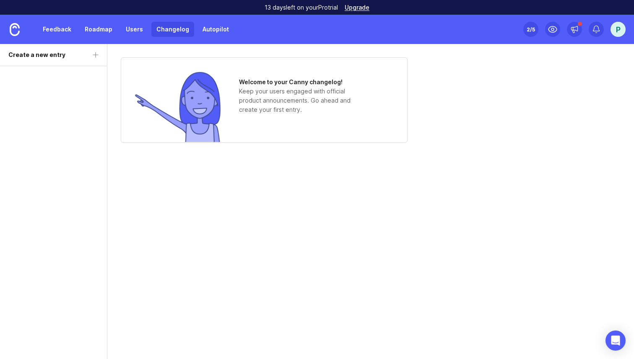
click at [86, 30] on link "Roadmap" at bounding box center [99, 29] width 38 height 15
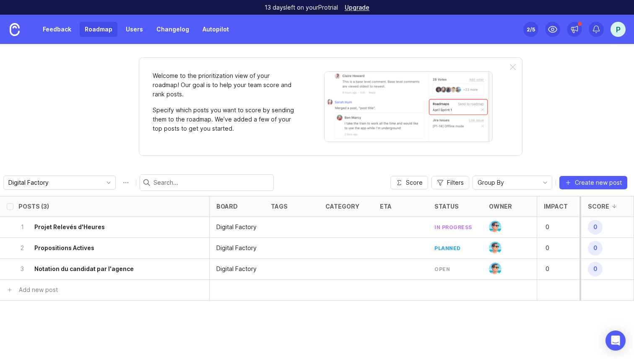
click at [60, 29] on link "Feedback" at bounding box center [57, 29] width 39 height 15
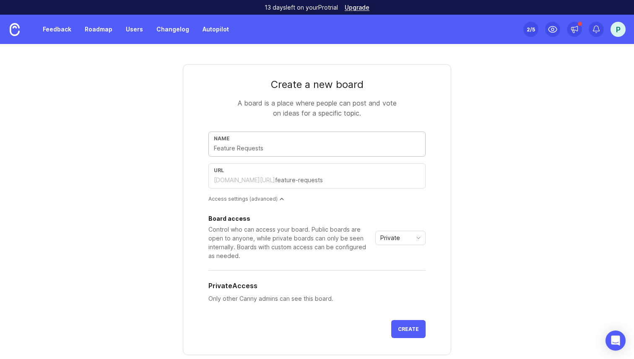
type input "d"
type input "da"
type input "dat"
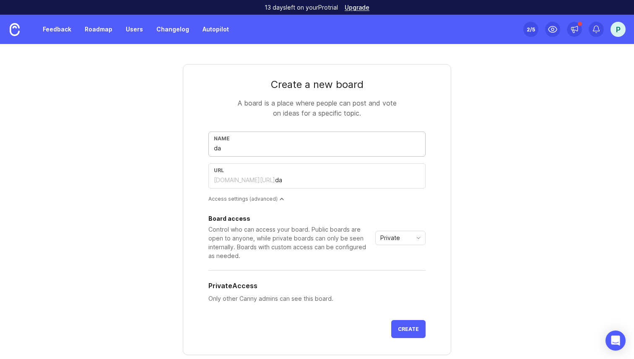
type input "dat"
type input "data"
click at [413, 240] on icon "toggle icon" at bounding box center [418, 238] width 13 height 7
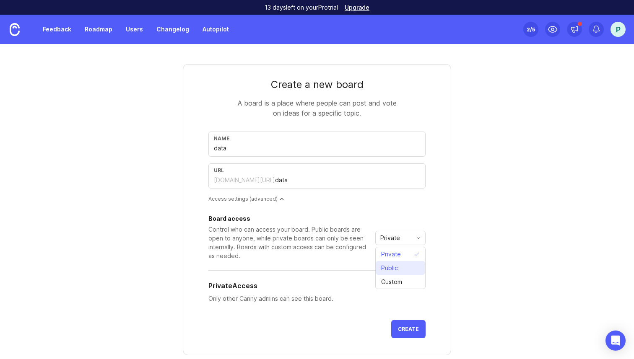
click at [406, 268] on li "Public" at bounding box center [400, 268] width 49 height 14
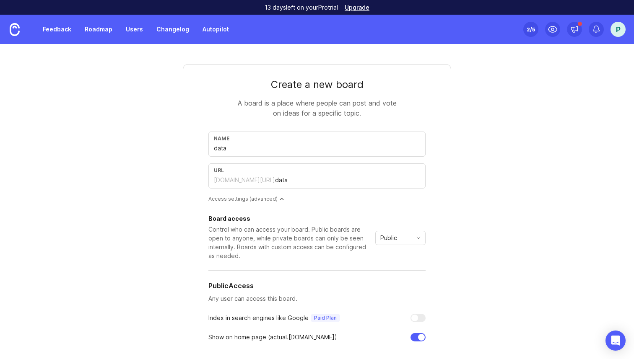
scroll to position [133, 0]
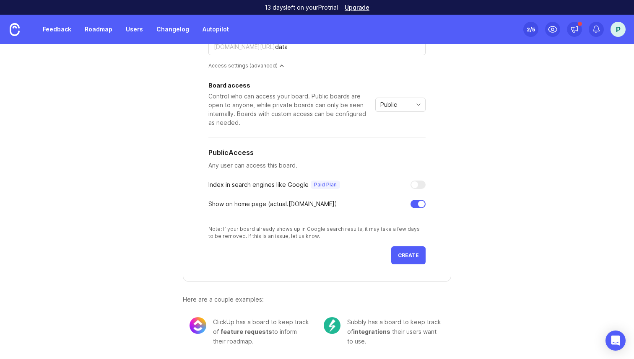
click at [403, 258] on button "Create" at bounding box center [408, 256] width 34 height 18
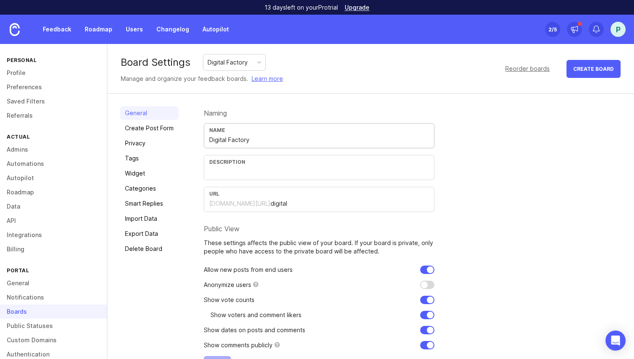
drag, startPoint x: 257, startPoint y: 144, endPoint x: 178, endPoint y: 138, distance: 79.1
click at [178, 139] on div "General Create Post Form Privacy Tags Widget Categories Smart Replies Import Da…" at bounding box center [370, 240] width 527 height 293
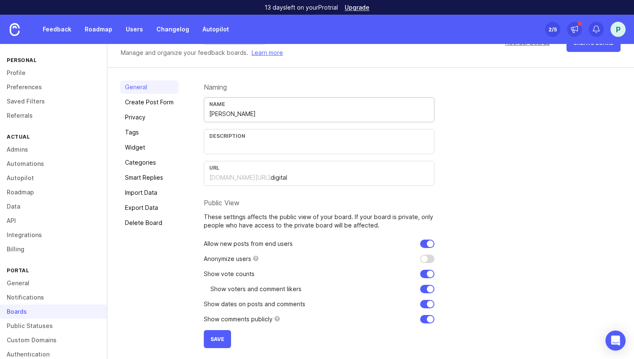
scroll to position [27, 0]
type input "Lucie"
click at [211, 334] on button "Save" at bounding box center [217, 338] width 27 height 18
click at [58, 32] on link "Feedback" at bounding box center [57, 29] width 39 height 15
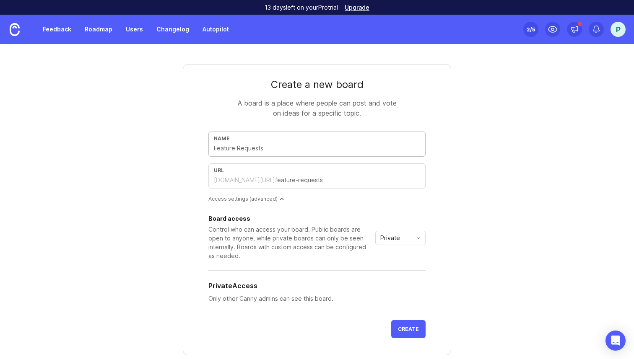
type input "S"
type input "s"
type input "Sa"
type input "sa"
type input "Sal"
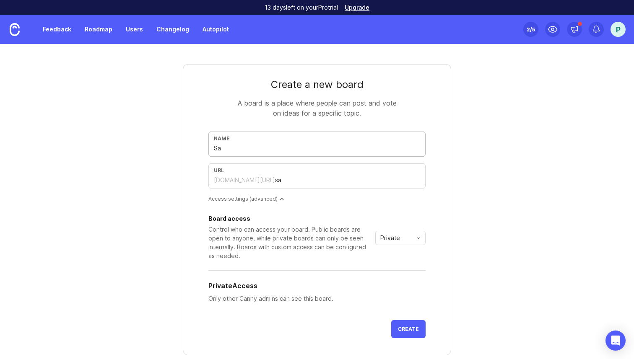
type input "sal"
type input "Sale"
type input "sale"
type input "Sales"
type input "sales"
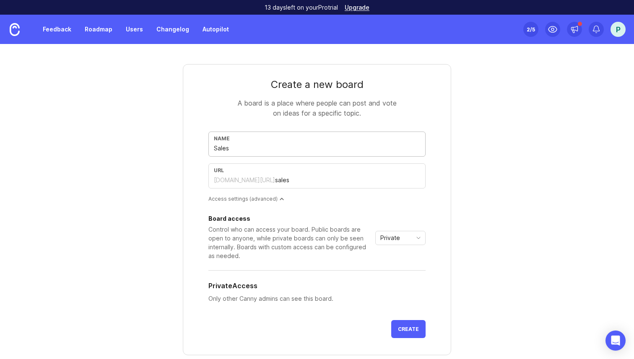
type input "Salesf"
type input "salesf"
type input "Salesfo"
type input "salesfo"
type input "Salesfor"
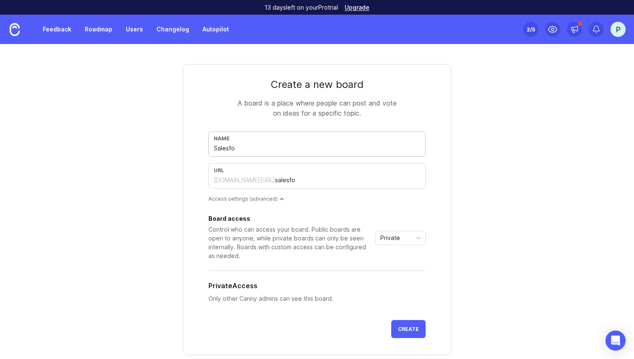
type input "salesfor"
type input "Salesforc"
type input "salesforc"
type input "Salesforce"
type input "salesforce"
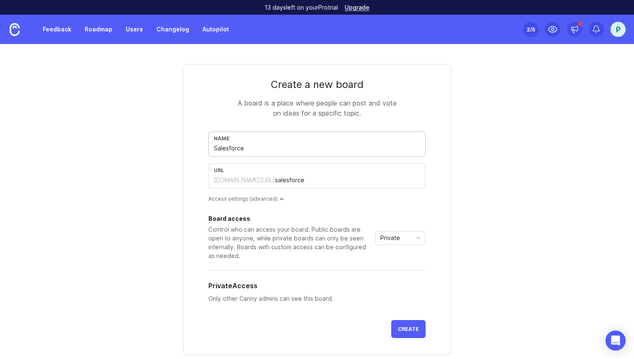
type input "Salesforce"
click at [399, 237] on span "Private" at bounding box center [390, 238] width 20 height 9
click at [398, 271] on span "Public" at bounding box center [391, 268] width 20 height 9
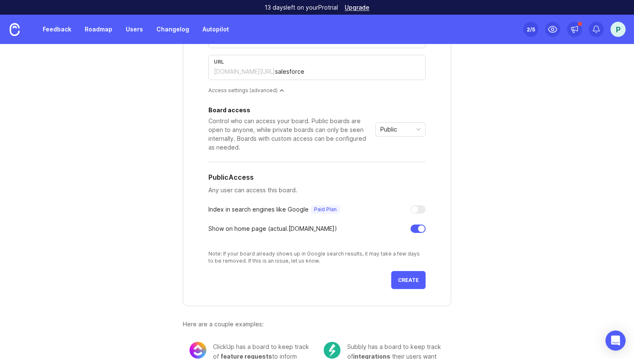
scroll to position [133, 0]
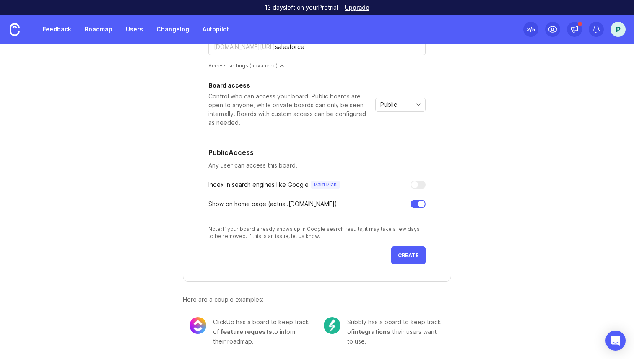
click at [413, 256] on span "Create" at bounding box center [408, 256] width 21 height 6
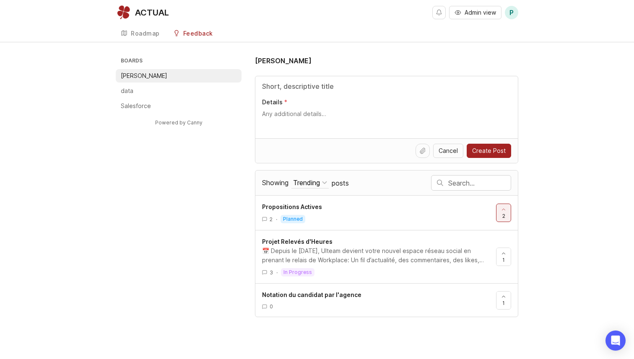
click at [146, 35] on div "Roadmap" at bounding box center [145, 34] width 29 height 6
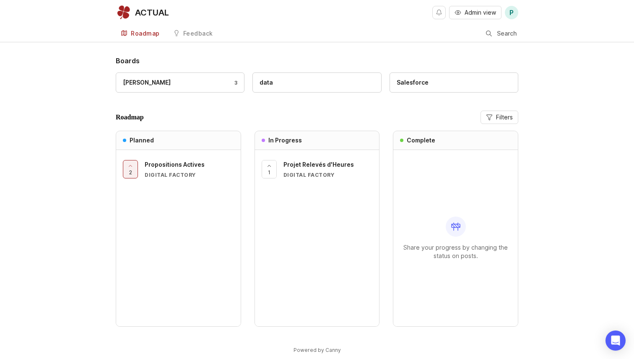
click at [289, 80] on div "data" at bounding box center [317, 82] width 115 height 9
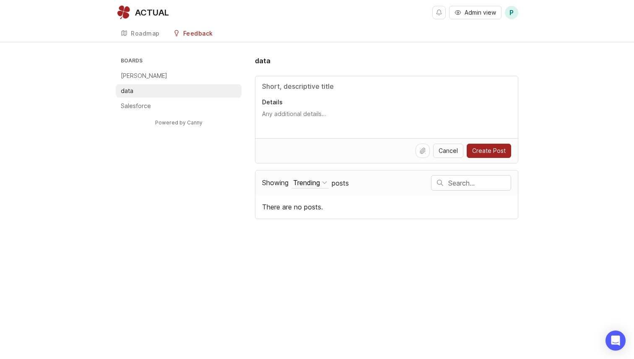
click at [148, 32] on div "Roadmap" at bounding box center [145, 34] width 29 height 6
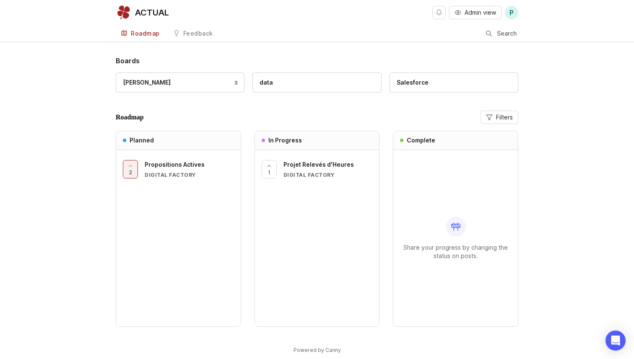
click at [498, 115] on span "Filters" at bounding box center [504, 117] width 17 height 8
click at [370, 138] on input "Lucie" at bounding box center [369, 141] width 7 height 7
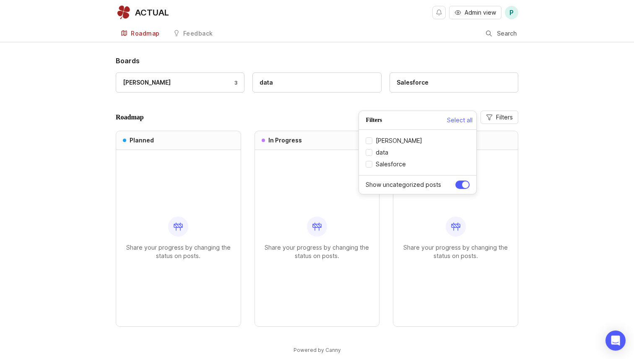
click at [368, 143] on input "Lucie" at bounding box center [369, 141] width 7 height 7
checkbox input "true"
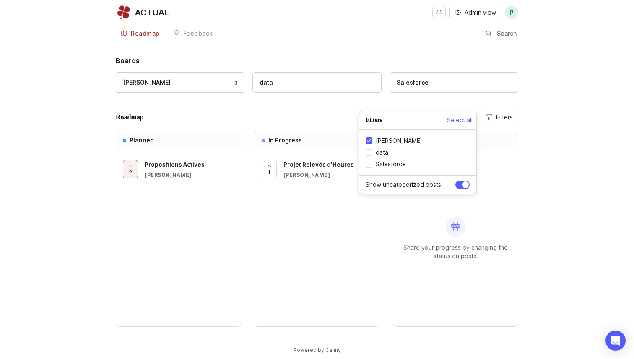
click at [370, 151] on input "data" at bounding box center [369, 152] width 7 height 7
checkbox input "true"
click at [369, 165] on input "Salesforce" at bounding box center [369, 164] width 7 height 7
checkbox input "true"
click at [369, 148] on label "data" at bounding box center [377, 152] width 23 height 8
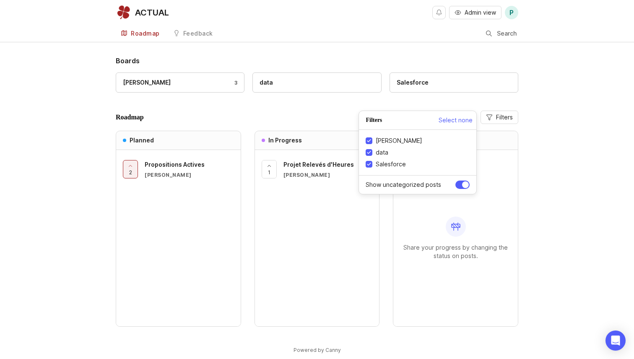
click at [369, 149] on input "data" at bounding box center [369, 152] width 7 height 7
click at [368, 151] on input "data" at bounding box center [369, 152] width 7 height 7
click at [369, 151] on input "data" at bounding box center [369, 152] width 7 height 7
checkbox input "false"
click at [371, 161] on input "Salesforce" at bounding box center [369, 164] width 7 height 7
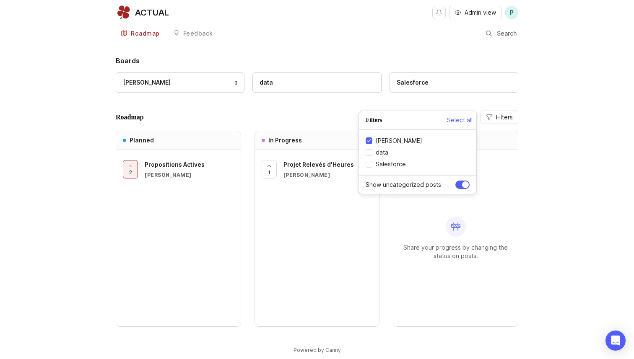
checkbox input "false"
click at [369, 141] on input "Lucie" at bounding box center [369, 141] width 7 height 7
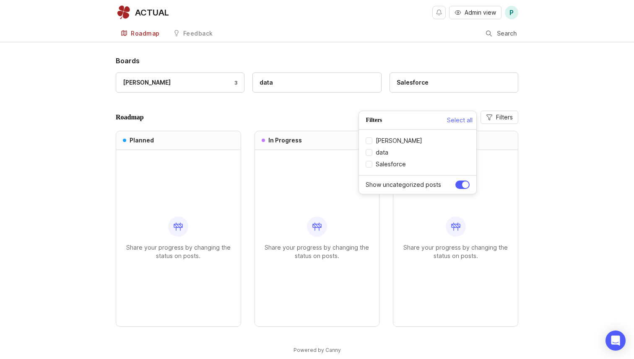
click at [369, 140] on input "Lucie" at bounding box center [369, 141] width 7 height 7
checkbox input "true"
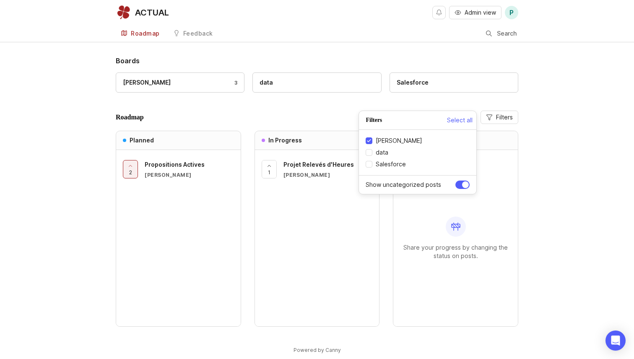
click at [370, 152] on input "data" at bounding box center [369, 152] width 7 height 7
checkbox input "true"
click at [370, 164] on input "Salesforce" at bounding box center [369, 164] width 7 height 7
checkbox input "true"
click at [370, 141] on input "Lucie" at bounding box center [369, 141] width 7 height 7
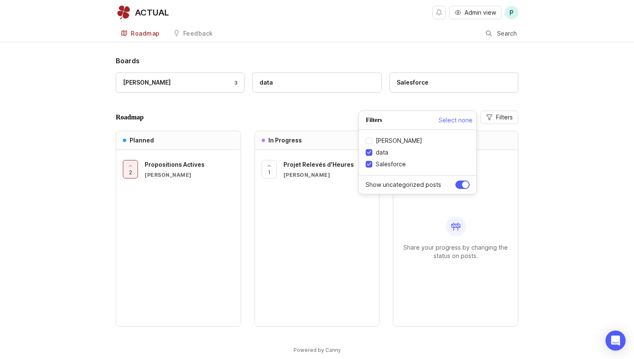
checkbox input "false"
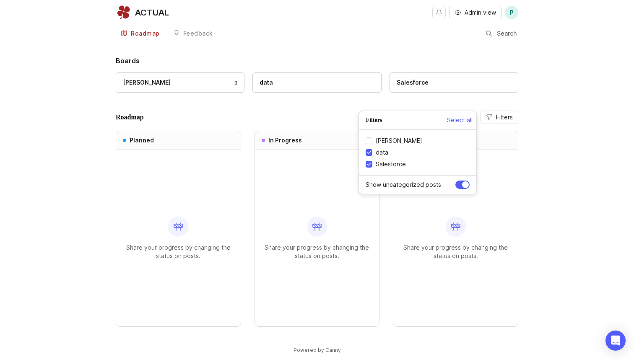
click at [370, 150] on input "data" at bounding box center [369, 152] width 7 height 7
checkbox input "false"
click at [370, 166] on input "Salesforce" at bounding box center [369, 164] width 7 height 7
checkbox input "false"
click at [370, 144] on input "Lucie" at bounding box center [369, 141] width 7 height 7
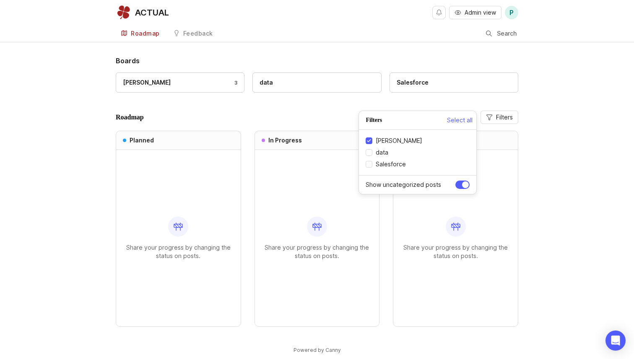
checkbox input "true"
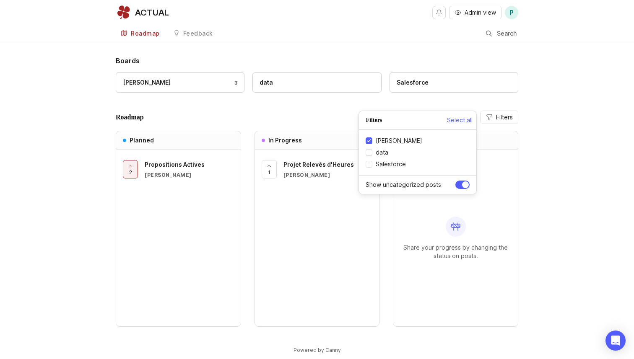
click at [320, 107] on div "Boards Lucie 3 data Salesforce Roadmap Filters Planned 2 Propositions Actives L…" at bounding box center [317, 198] width 403 height 285
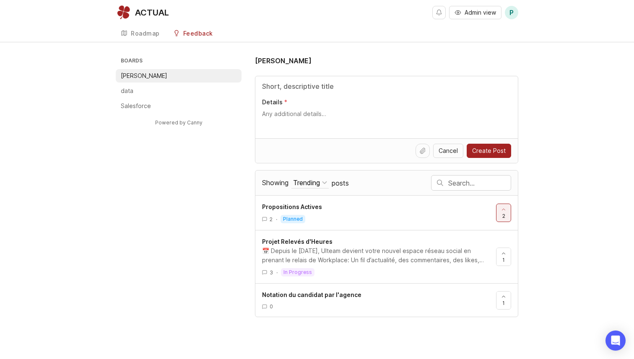
click at [145, 31] on div "Roadmap" at bounding box center [145, 34] width 29 height 6
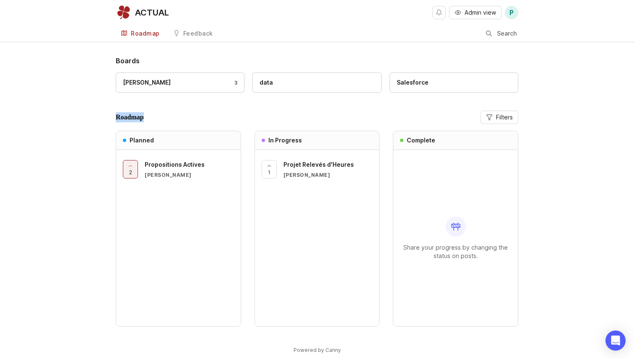
drag, startPoint x: 115, startPoint y: 117, endPoint x: 165, endPoint y: 117, distance: 49.9
click at [165, 117] on div "Boards Lucie 3 data Salesforce Roadmap Filters Planned 2 Propositions Actives L…" at bounding box center [317, 212] width 634 height 313
click at [165, 117] on header "Roadmap Filters" at bounding box center [317, 117] width 403 height 13
drag, startPoint x: 165, startPoint y: 117, endPoint x: 115, endPoint y: 117, distance: 50.3
click at [115, 117] on div "Boards Lucie 3 data Salesforce Roadmap Filters Planned 2 Propositions Actives L…" at bounding box center [317, 212] width 634 height 313
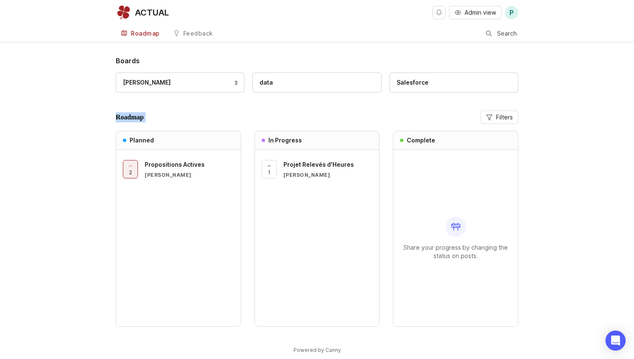
click at [115, 117] on div "Boards Lucie 3 data Salesforce Roadmap Filters Planned 2 Propositions Actives L…" at bounding box center [317, 212] width 634 height 313
drag, startPoint x: 115, startPoint y: 117, endPoint x: 151, endPoint y: 117, distance: 36.1
click at [151, 117] on div "Boards Lucie 3 data Salesforce Roadmap Filters Planned 2 Propositions Actives L…" at bounding box center [317, 212] width 634 height 313
click at [151, 117] on header "Roadmap Filters" at bounding box center [317, 117] width 403 height 13
click at [141, 32] on div "Roadmap" at bounding box center [145, 34] width 29 height 6
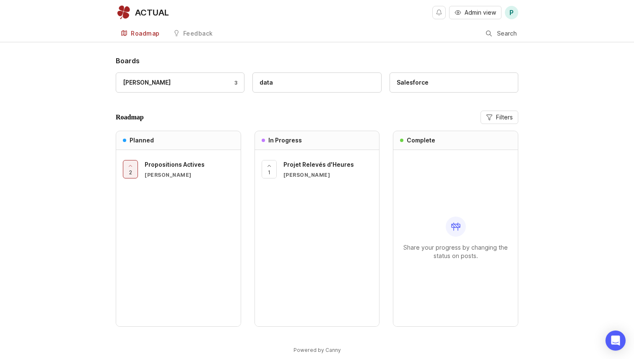
click at [149, 5] on div "ACTUAL" at bounding box center [146, 12] width 60 height 15
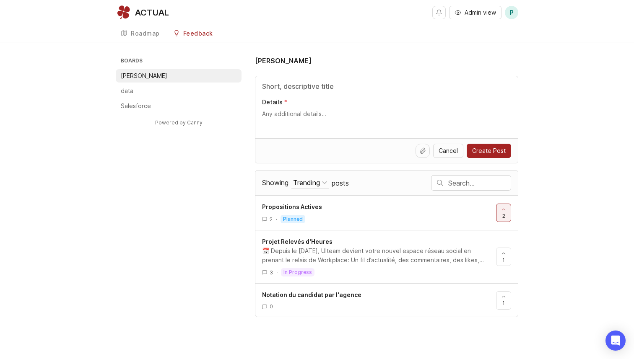
click at [147, 32] on div "Roadmap" at bounding box center [145, 34] width 29 height 6
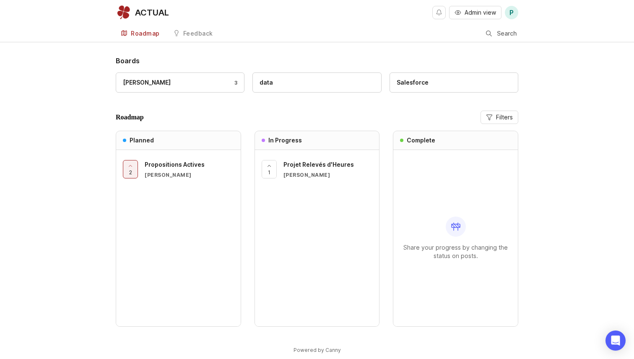
click at [156, 10] on div "ACTUAL" at bounding box center [152, 12] width 34 height 8
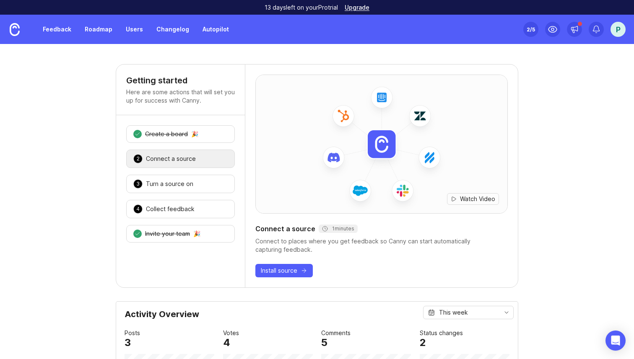
click at [91, 28] on link "Roadmap" at bounding box center [99, 29] width 38 height 15
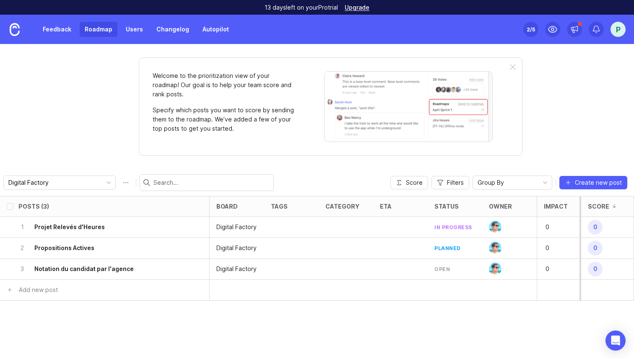
click at [71, 181] on input "Digital Factory" at bounding box center [54, 182] width 93 height 9
click at [64, 158] on div "Welcome to the prioritization view of your roadmap! Our goal is to help your te…" at bounding box center [317, 201] width 634 height 315
click at [72, 179] on input "Digital Factory" at bounding box center [54, 182] width 93 height 9
click at [71, 148] on div "Welcome to the prioritization view of your roadmap! Our goal is to help your te…" at bounding box center [317, 201] width 634 height 315
click at [102, 181] on icon "toggle icon" at bounding box center [108, 183] width 13 height 7
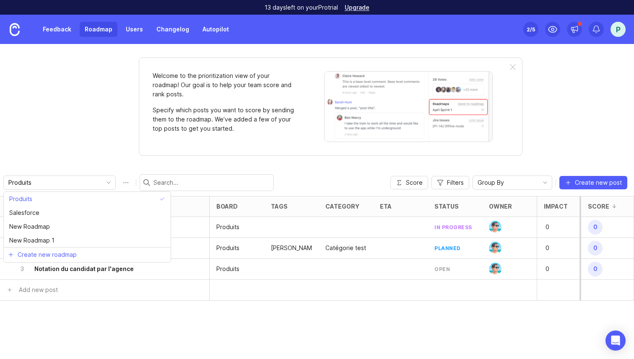
click at [52, 124] on div "Welcome to the prioritization view of your roadmap! Our goal is to help your te…" at bounding box center [317, 201] width 634 height 315
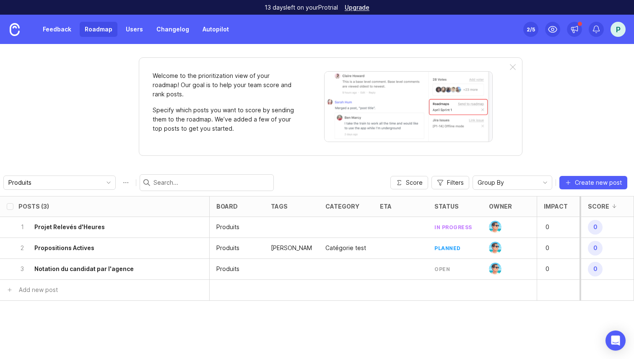
click at [72, 183] on input "Produits" at bounding box center [54, 182] width 93 height 9
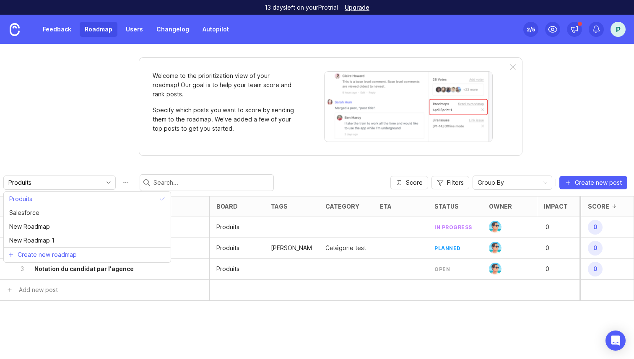
click at [85, 154] on div "Welcome to the prioritization view of your roadmap! Our goal is to help your te…" at bounding box center [317, 201] width 634 height 315
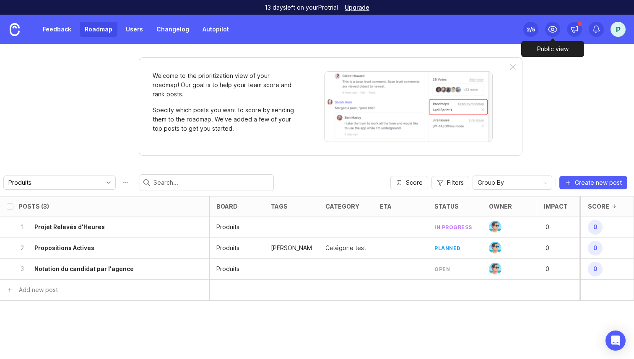
click at [555, 30] on icon at bounding box center [553, 29] width 10 height 10
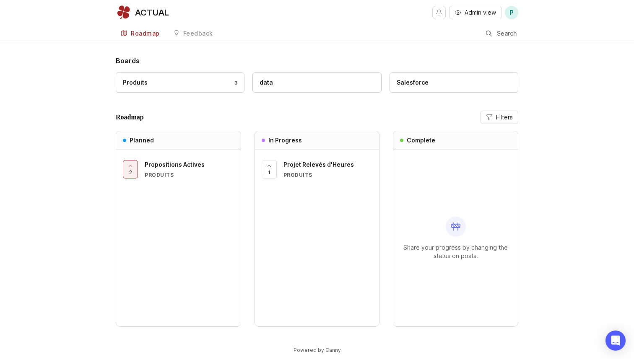
click at [147, 34] on div "Roadmap" at bounding box center [145, 34] width 29 height 6
click at [199, 34] on div "Feedback" at bounding box center [198, 34] width 30 height 6
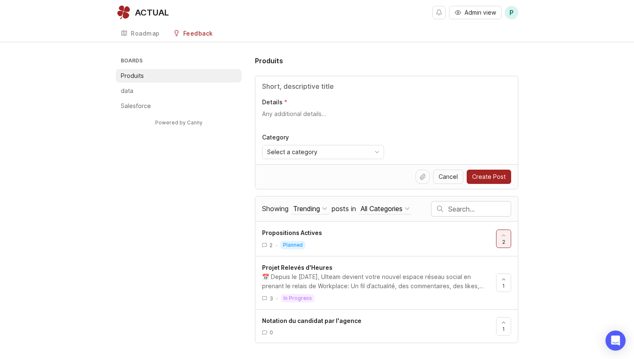
click at [153, 92] on li "data" at bounding box center [179, 90] width 126 height 13
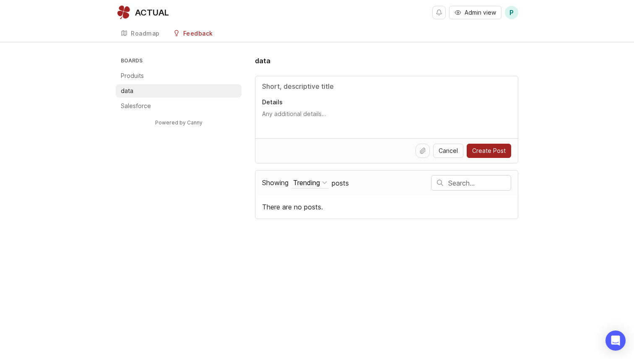
click at [155, 104] on li "Salesforce" at bounding box center [179, 105] width 126 height 13
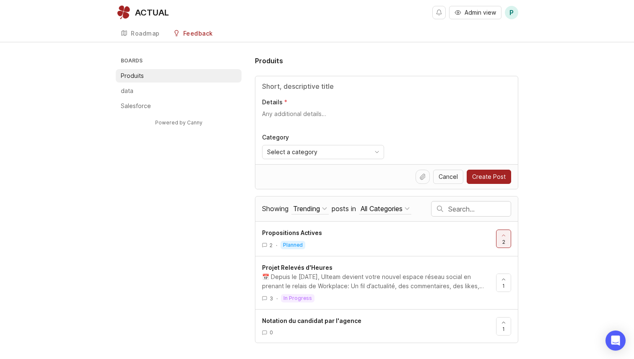
click at [156, 60] on h3 "Boards" at bounding box center [180, 62] width 122 height 12
click at [143, 61] on h3 "Boards" at bounding box center [180, 62] width 122 height 12
click at [149, 31] on div "Roadmap" at bounding box center [145, 34] width 29 height 6
click at [152, 33] on div "Roadmap" at bounding box center [145, 34] width 29 height 6
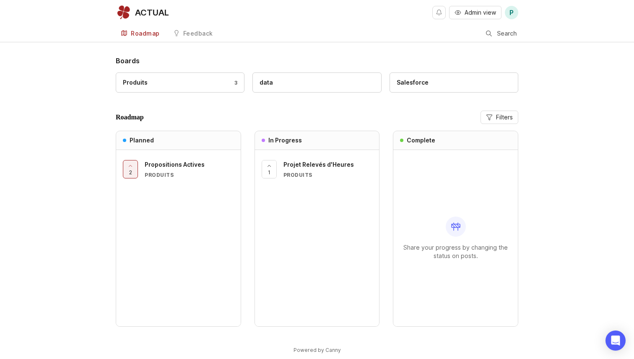
scroll to position [13, 0]
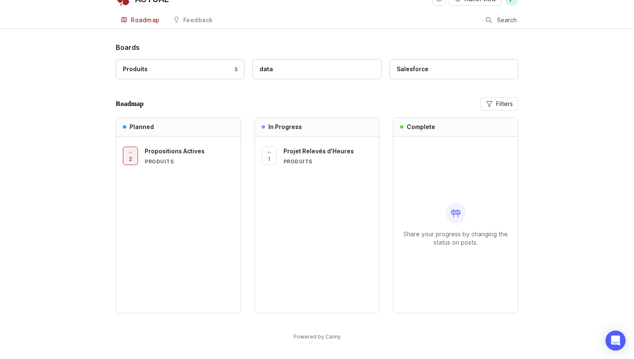
click at [492, 106] on icon "button" at bounding box center [489, 104] width 7 height 7
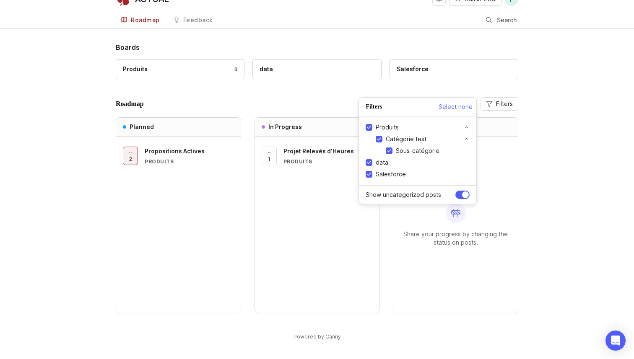
click at [380, 83] on div "Produits 3 data Salesforce" at bounding box center [317, 73] width 403 height 28
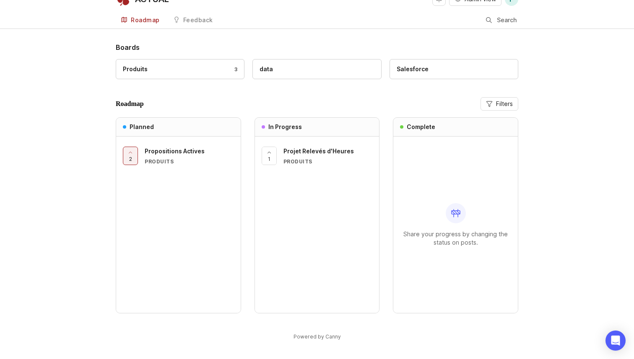
scroll to position [0, 0]
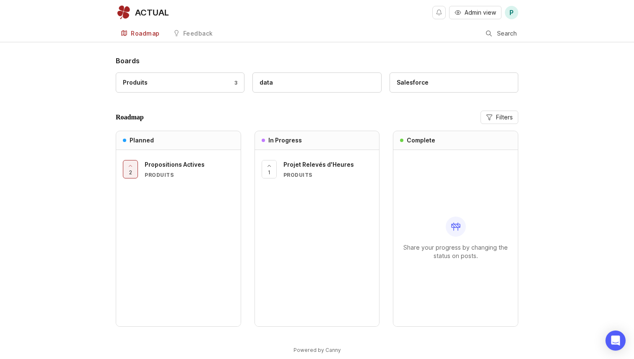
click at [466, 13] on span "Admin view" at bounding box center [480, 12] width 31 height 8
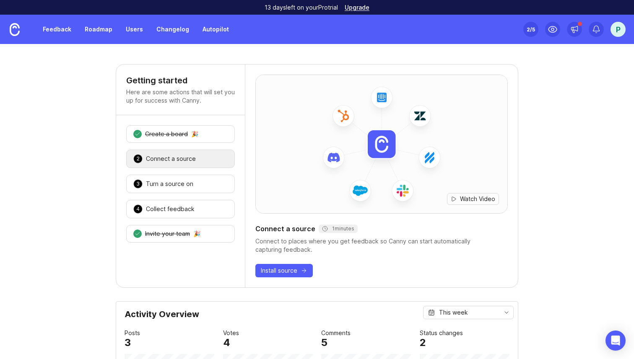
click at [91, 30] on link "Roadmap" at bounding box center [99, 29] width 38 height 15
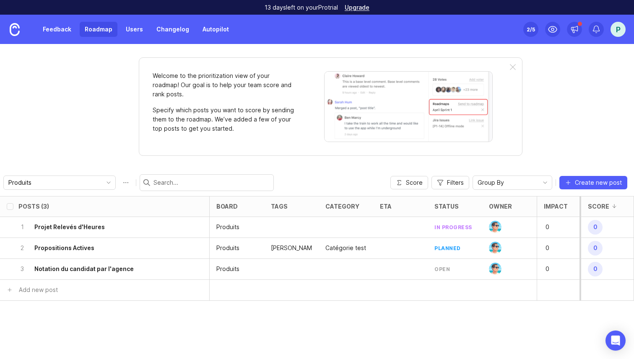
click at [102, 182] on icon "toggle icon" at bounding box center [108, 183] width 13 height 7
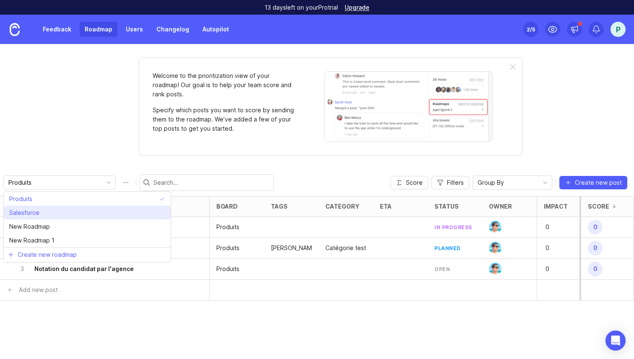
click at [65, 215] on li "Salesforce" at bounding box center [87, 213] width 167 height 14
type input "Salesforce"
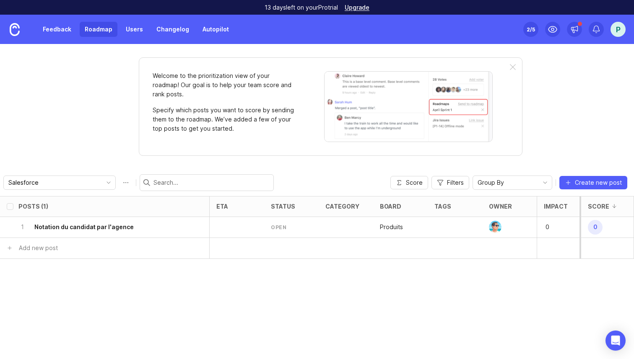
click at [546, 182] on icon "toggle icon" at bounding box center [545, 183] width 13 height 7
click at [74, 184] on div "Salesforce" at bounding box center [53, 182] width 98 height 13
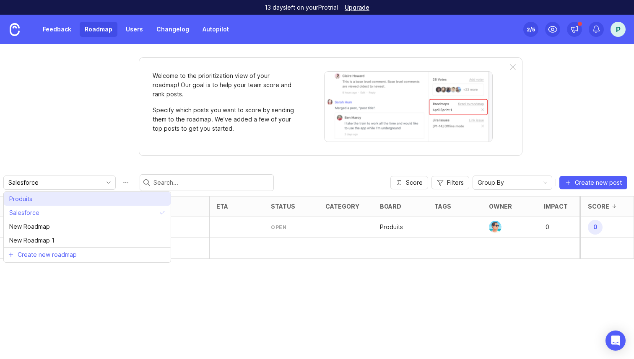
click at [39, 200] on li "Produits" at bounding box center [87, 199] width 167 height 14
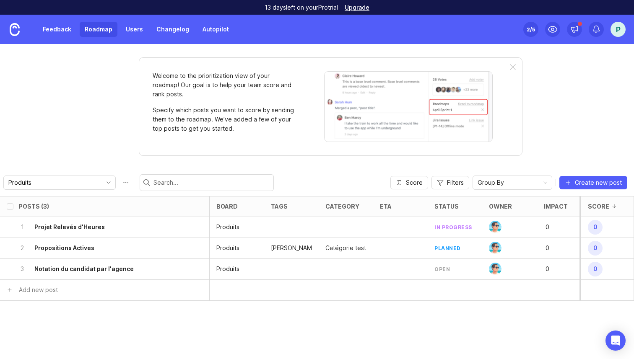
click at [70, 184] on input "Produits" at bounding box center [54, 182] width 93 height 9
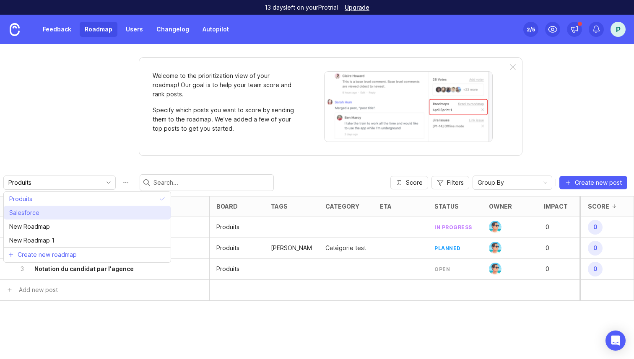
click at [78, 213] on li "Salesforce" at bounding box center [87, 213] width 167 height 14
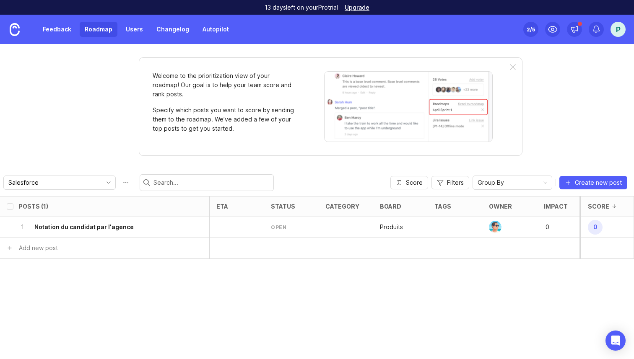
click at [279, 227] on div "open" at bounding box center [279, 227] width 16 height 7
click at [238, 229] on div at bounding box center [237, 227] width 55 height 21
click at [365, 232] on div at bounding box center [346, 227] width 55 height 21
click at [430, 225] on div at bounding box center [455, 227] width 55 height 21
click at [274, 228] on div "open" at bounding box center [279, 227] width 16 height 7
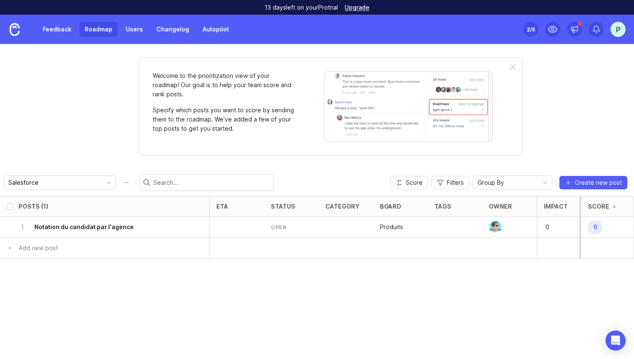
click at [218, 228] on div at bounding box center [237, 227] width 55 height 21
click at [102, 182] on icon "toggle icon" at bounding box center [108, 183] width 13 height 7
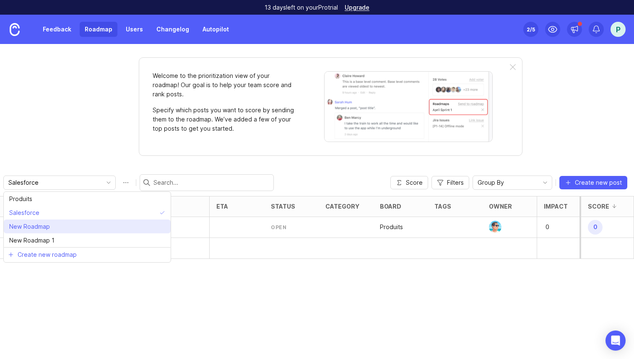
click at [79, 227] on li "New Roadmap" at bounding box center [87, 227] width 167 height 14
type input "New Roadmap"
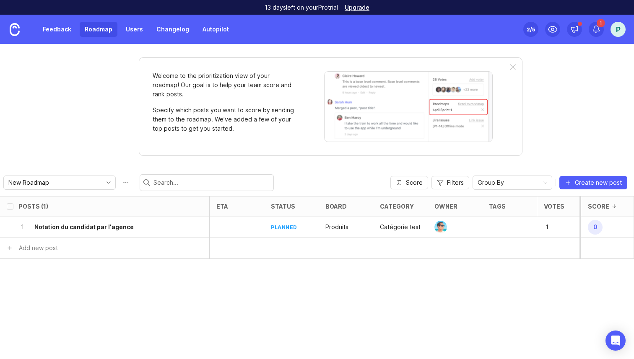
click at [479, 227] on div at bounding box center [455, 227] width 55 height 21
click at [443, 228] on img at bounding box center [441, 227] width 13 height 13
click at [358, 225] on div "Produits" at bounding box center [346, 227] width 55 height 21
click at [105, 230] on h6 "Notation du candidat par l'agence" at bounding box center [83, 227] width 99 height 8
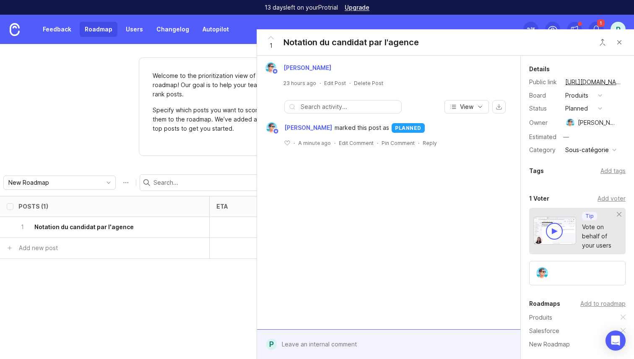
scroll to position [70, 0]
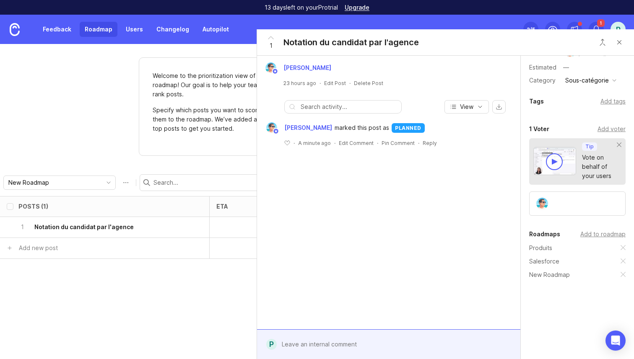
click at [598, 235] on div "Add to roadmap" at bounding box center [603, 234] width 45 height 9
click at [623, 42] on button "Close button" at bounding box center [619, 42] width 17 height 17
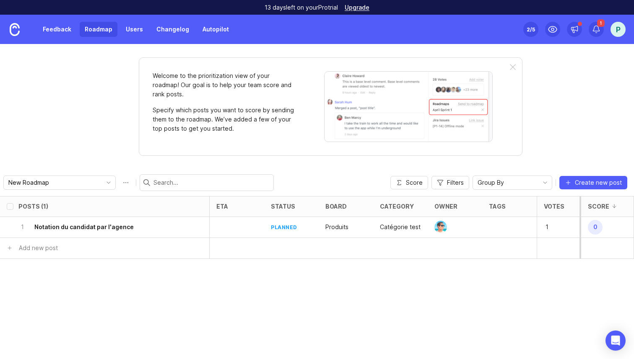
click at [456, 183] on span "Filters" at bounding box center [455, 183] width 17 height 8
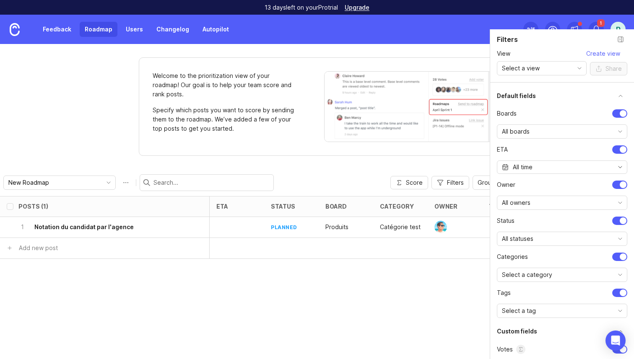
click at [468, 158] on div "Welcome to the prioritization view of your roadmap! Our goal is to help your te…" at bounding box center [317, 201] width 634 height 315
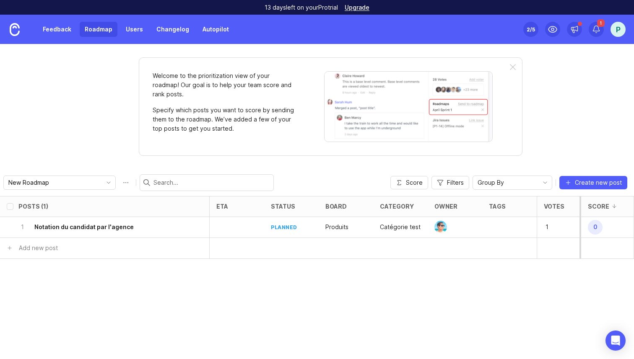
scroll to position [0, 0]
click at [67, 32] on link "Feedback" at bounding box center [57, 29] width 39 height 15
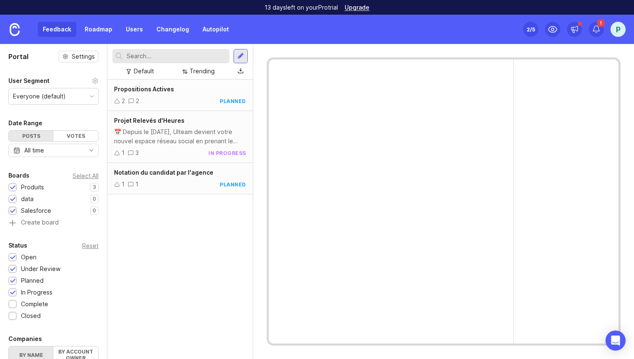
click at [100, 28] on link "Roadmap" at bounding box center [99, 29] width 38 height 15
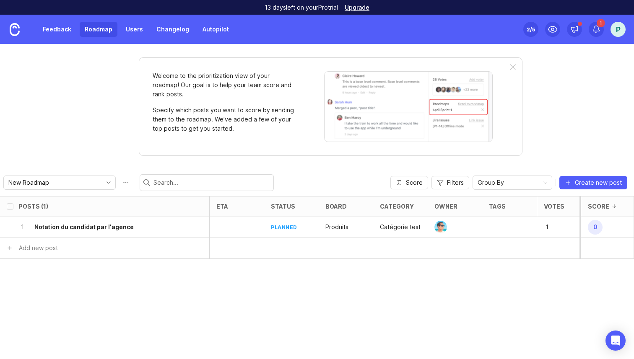
click at [52, 29] on link "Feedback" at bounding box center [57, 29] width 39 height 15
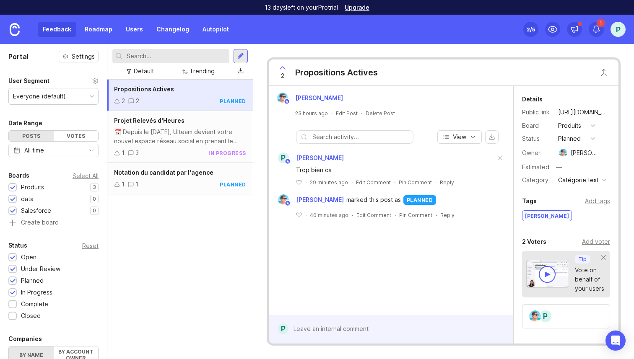
click at [92, 26] on link "Roadmap" at bounding box center [99, 29] width 38 height 15
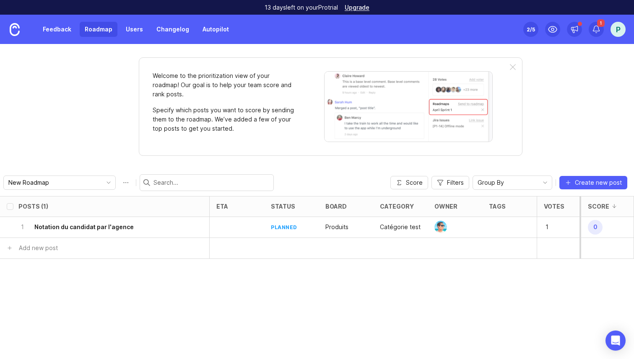
click at [54, 26] on link "Feedback" at bounding box center [57, 29] width 39 height 15
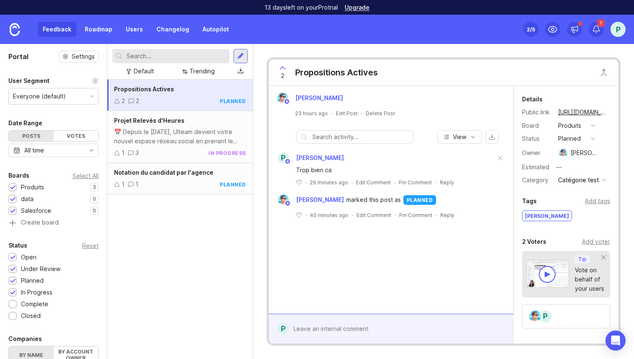
click at [93, 26] on link "Roadmap" at bounding box center [99, 29] width 38 height 15
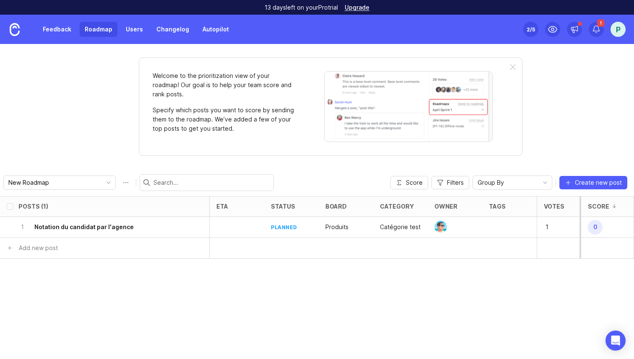
click at [68, 28] on link "Feedback" at bounding box center [57, 29] width 39 height 15
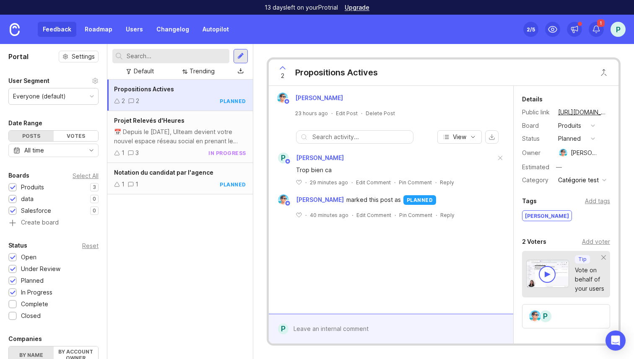
click at [103, 26] on link "Roadmap" at bounding box center [99, 29] width 38 height 15
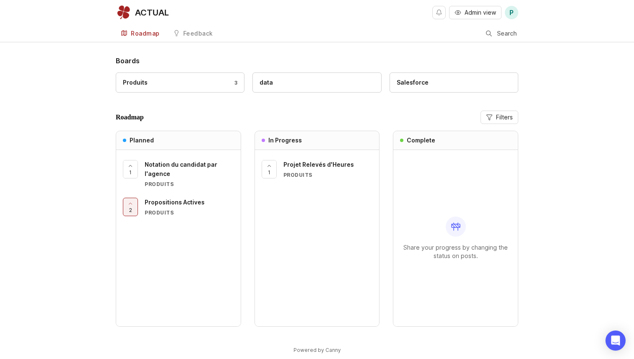
click at [198, 33] on div "Feedback" at bounding box center [198, 34] width 30 height 6
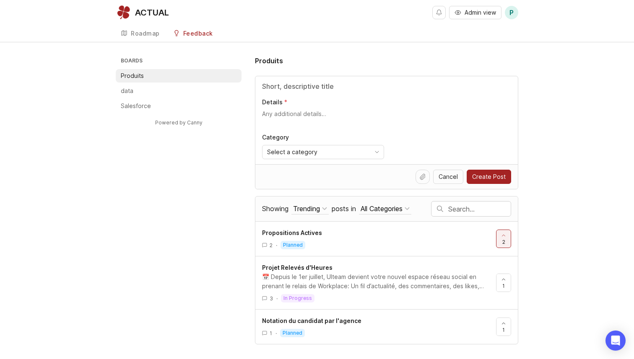
click at [147, 34] on div "Roadmap" at bounding box center [145, 34] width 29 height 6
click at [191, 81] on li "Produits" at bounding box center [179, 75] width 126 height 13
click at [136, 29] on link "Roadmap" at bounding box center [140, 33] width 49 height 17
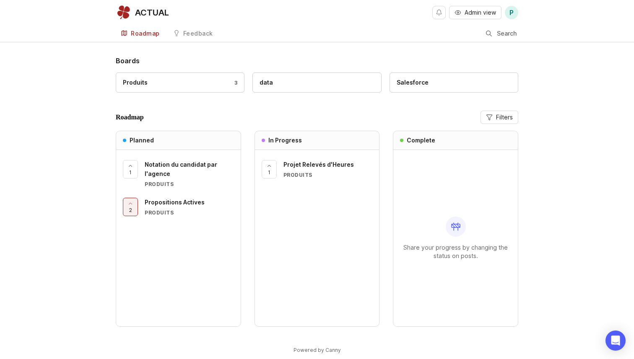
click at [180, 31] on link "Feedback" at bounding box center [193, 33] width 50 height 17
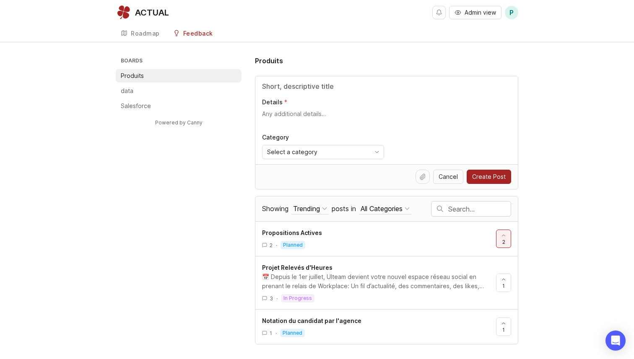
click at [154, 91] on li "data" at bounding box center [179, 90] width 126 height 13
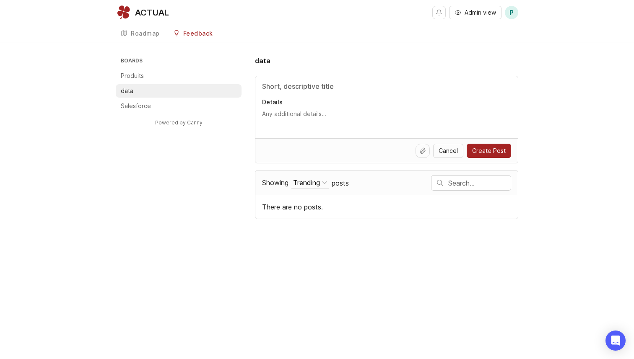
click at [154, 107] on li "Salesforce" at bounding box center [179, 105] width 126 height 13
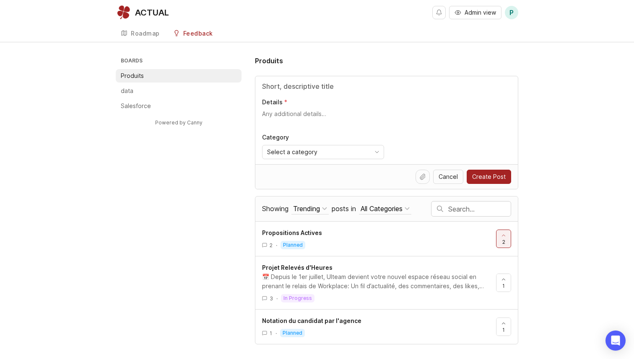
click at [149, 31] on div "Roadmap" at bounding box center [145, 34] width 29 height 6
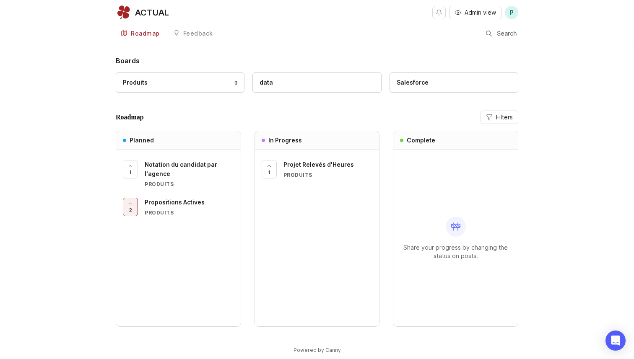
click at [484, 13] on span "Admin view" at bounding box center [480, 12] width 31 height 8
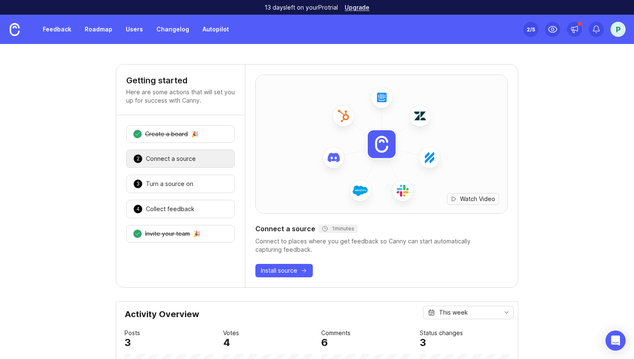
click at [95, 25] on link "Roadmap" at bounding box center [99, 29] width 38 height 15
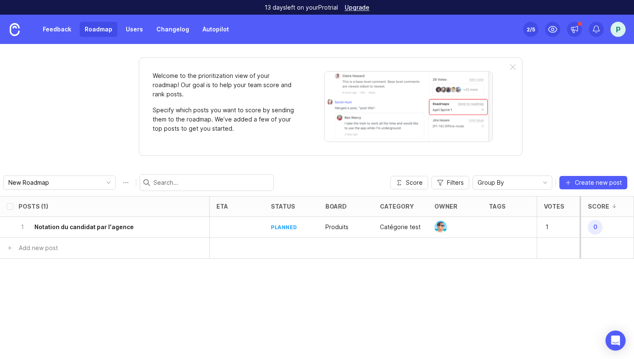
click at [57, 27] on link "Feedback" at bounding box center [57, 29] width 39 height 15
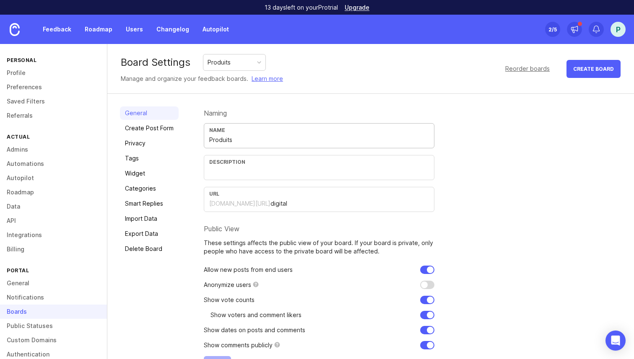
drag, startPoint x: 244, startPoint y: 143, endPoint x: 192, endPoint y: 141, distance: 52.5
click at [192, 141] on div "General Create Post Form Privacy Tags Widget Categories Smart Replies Import Da…" at bounding box center [370, 240] width 527 height 293
type input "VMS"
click at [204, 357] on button "Save" at bounding box center [217, 366] width 27 height 18
click at [107, 30] on link "Roadmap" at bounding box center [99, 29] width 38 height 15
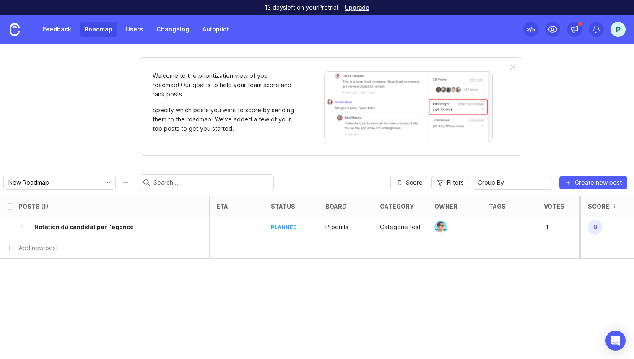
click at [65, 33] on link "Feedback" at bounding box center [57, 29] width 39 height 15
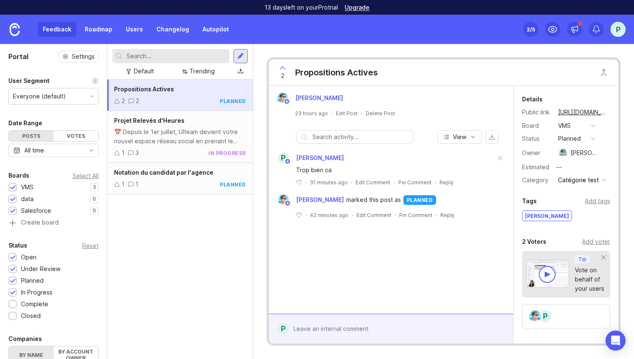
click at [99, 198] on div "Boards Select All VMS 3 1 data 0 1 Salesforce 0 1 Create board" at bounding box center [53, 199] width 107 height 57
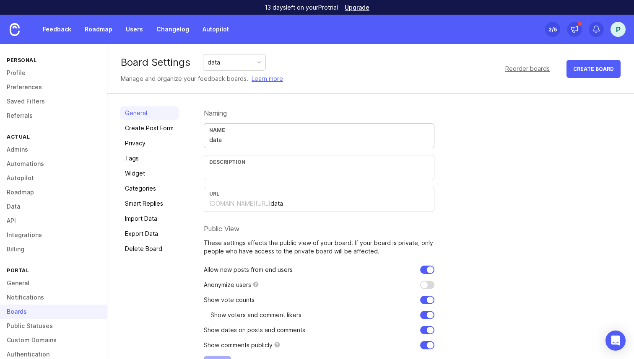
drag, startPoint x: 232, startPoint y: 140, endPoint x: 190, endPoint y: 140, distance: 41.9
click at [190, 140] on div "General Create Post Form Privacy Tags Widget Categories Smart Replies Import Da…" at bounding box center [370, 240] width 527 height 293
type input "Paie & contrat"
click at [492, 148] on div "Naming Name Paie & contrat Description URL actual.canny.io/ data Public View Th…" at bounding box center [413, 241] width 418 height 268
click at [570, 188] on div "Naming Name Paie & contrat Description URL actual.canny.io/ data Public View Th…" at bounding box center [413, 241] width 418 height 268
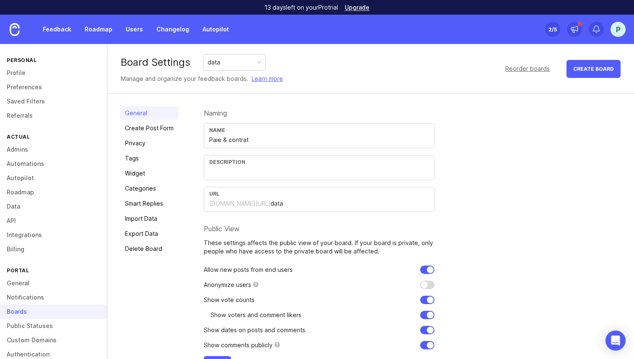
scroll to position [27, 0]
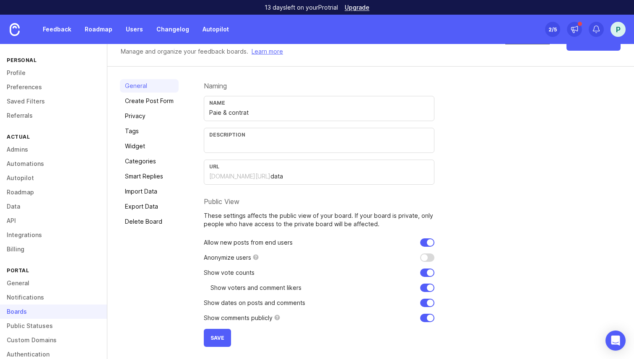
click at [221, 337] on span "Save" at bounding box center [218, 338] width 14 height 6
click at [271, 177] on input "data" at bounding box center [350, 176] width 159 height 9
type input "d"
drag, startPoint x: 291, startPoint y: 177, endPoint x: 254, endPoint y: 178, distance: 36.9
click at [271, 178] on input "paiecontrat" at bounding box center [350, 176] width 159 height 9
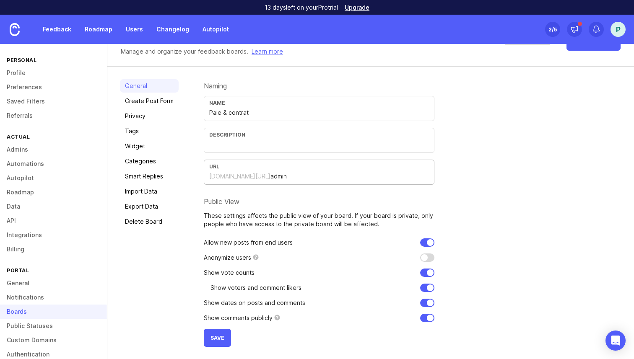
type input "admin"
click at [221, 342] on button "Save" at bounding box center [217, 338] width 27 height 18
drag, startPoint x: 253, startPoint y: 177, endPoint x: 290, endPoint y: 177, distance: 37.3
click at [289, 177] on input "admin" at bounding box center [350, 176] width 159 height 9
click at [253, 115] on input "Paie & contrat" at bounding box center [319, 112] width 220 height 9
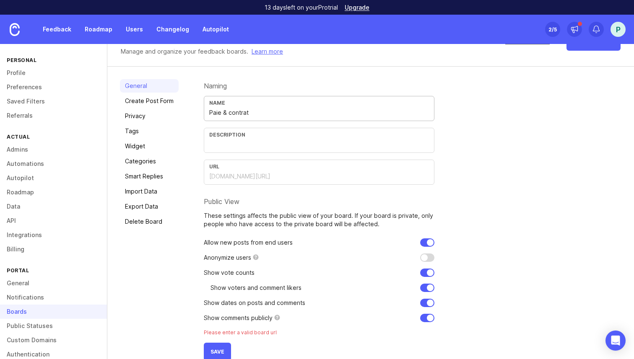
click at [253, 115] on input "Paie & contrat" at bounding box center [319, 112] width 220 height 9
click at [271, 176] on input "text" at bounding box center [350, 176] width 159 height 9
paste input "paie-contrat"
type input "paie-contrat"
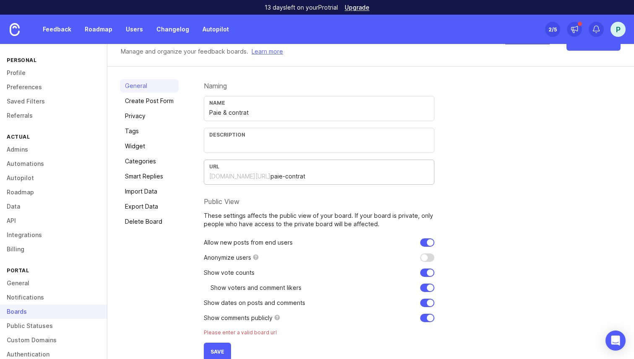
click at [224, 352] on button "Save" at bounding box center [217, 352] width 27 height 18
click at [37, 308] on div "Boards" at bounding box center [53, 312] width 107 height 14
click at [35, 327] on link "Public Statuses" at bounding box center [53, 326] width 107 height 14
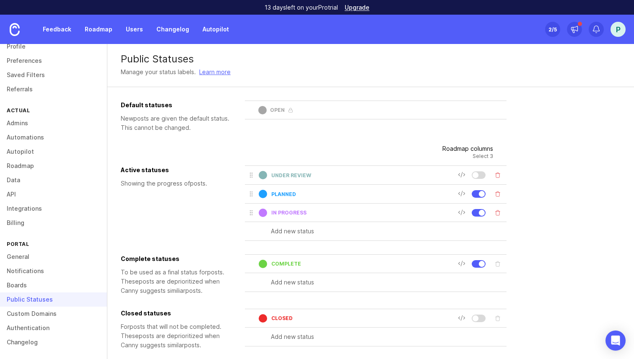
scroll to position [27, 0]
click at [36, 316] on link "Custom Domains" at bounding box center [53, 313] width 107 height 14
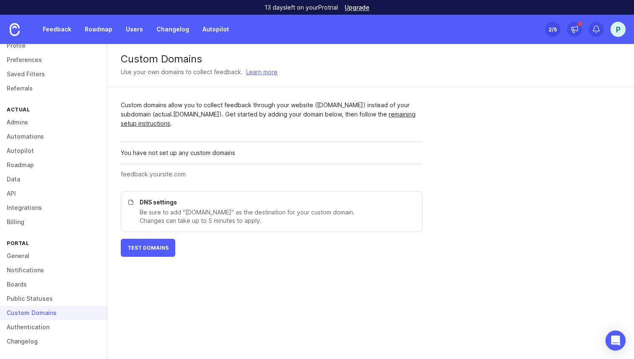
click at [35, 300] on link "Public Statuses" at bounding box center [53, 299] width 107 height 14
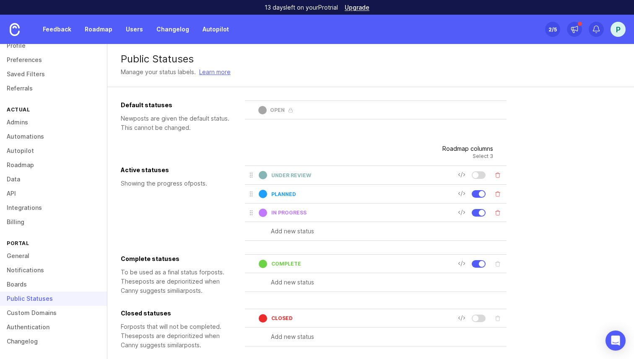
click at [479, 173] on div at bounding box center [479, 176] width 14 height 8
click at [554, 182] on div "Default statuses New post s are given the default status. This cannot be change…" at bounding box center [371, 245] width 500 height 288
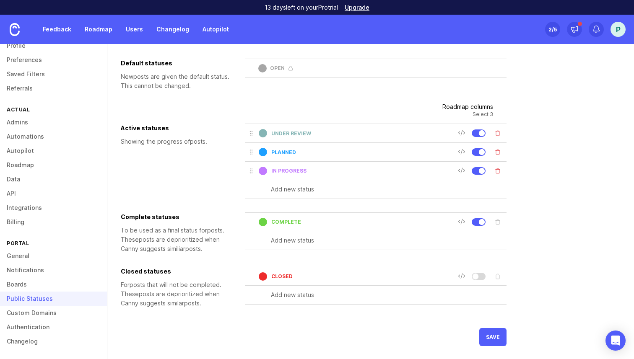
click at [495, 335] on span "save" at bounding box center [493, 337] width 14 height 6
click at [481, 131] on div at bounding box center [482, 133] width 6 height 6
click at [490, 353] on span "save" at bounding box center [493, 351] width 14 height 6
click at [48, 283] on link "Boards" at bounding box center [53, 285] width 107 height 14
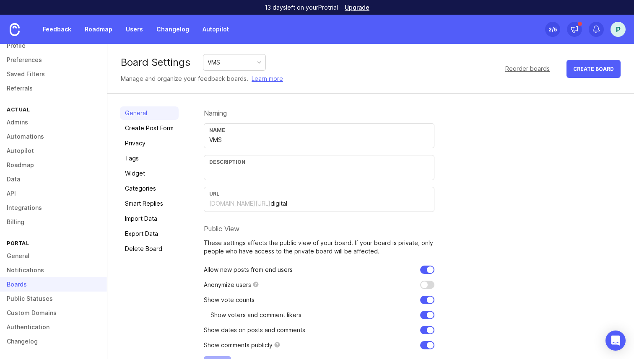
click at [107, 25] on link "Roadmap" at bounding box center [99, 29] width 38 height 15
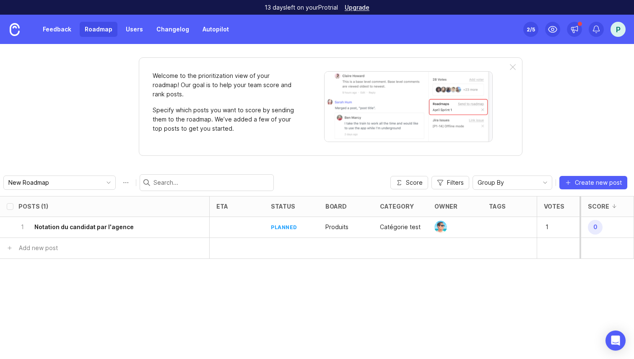
click at [139, 26] on link "Users" at bounding box center [134, 29] width 27 height 15
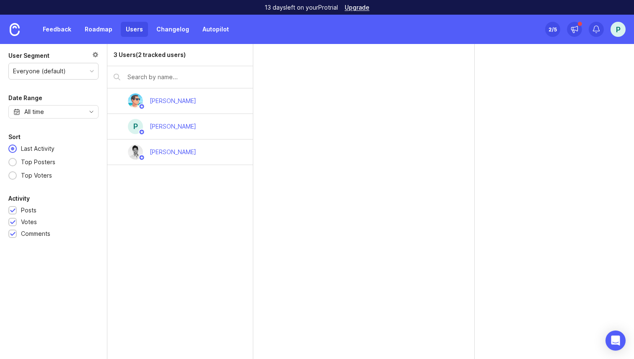
click at [56, 28] on link "Feedback" at bounding box center [57, 29] width 39 height 15
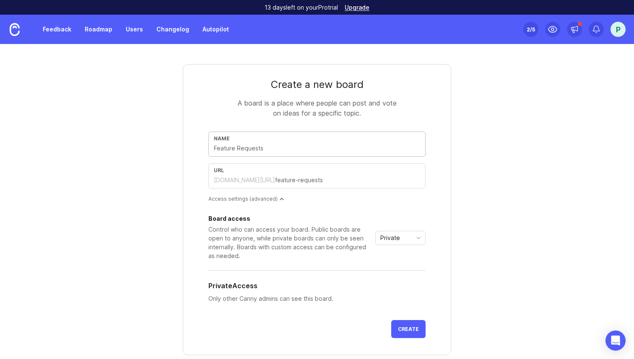
type input "I"
type input "i"
type input "In"
type input "in"
type input "Int"
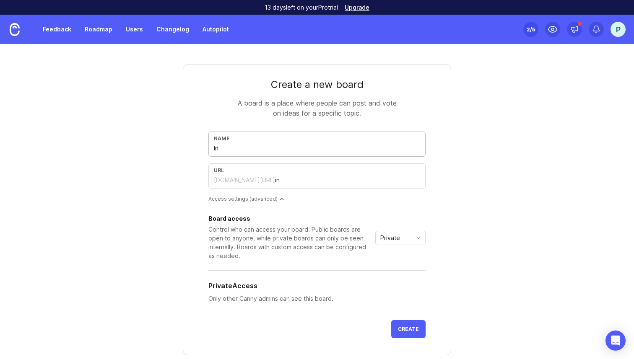
type input "int"
type input "Inte"
type input "inte"
type input "Inter"
type input "inter"
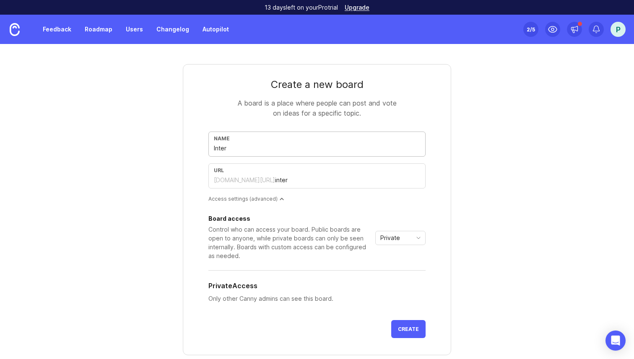
type input "Interi"
type input "interi"
type input "Interim"
type input "interim"
type input "Interima"
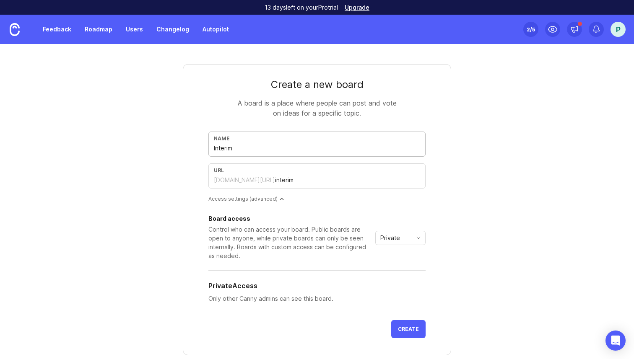
type input "interima"
type input "Interimai"
type input "interimai"
type input "Interimair"
type input "interimair"
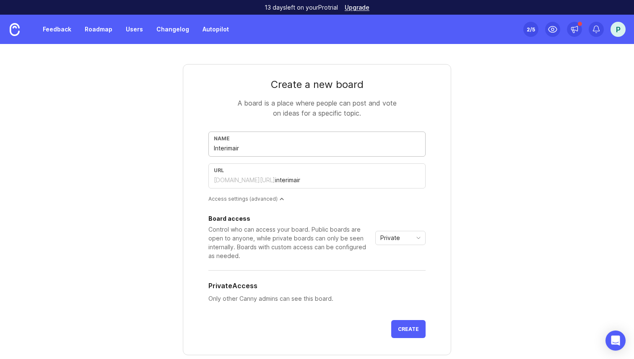
type input "Interimaire"
type input "interimaire"
type input "Interimaire"
click at [408, 326] on button "Create" at bounding box center [408, 329] width 34 height 18
click at [414, 245] on div "Private" at bounding box center [400, 238] width 50 height 14
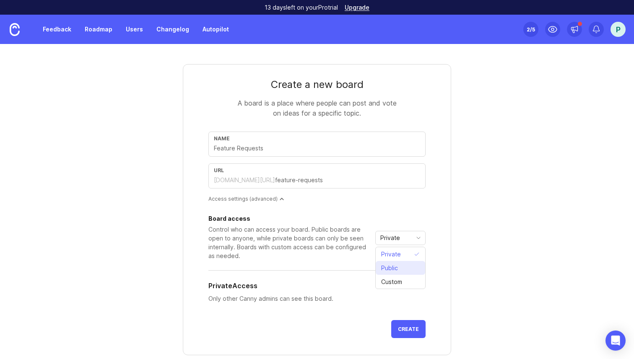
click at [402, 268] on li "Public" at bounding box center [400, 268] width 49 height 14
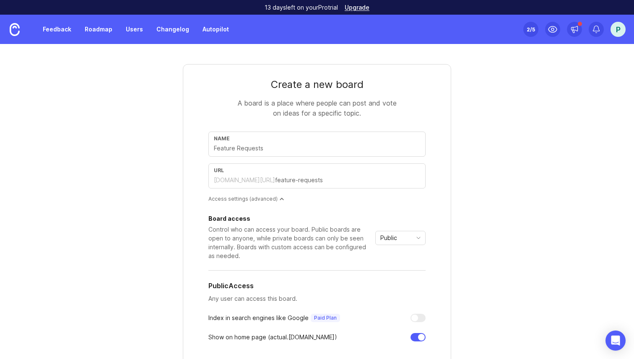
click at [271, 151] on input "text" at bounding box center [317, 148] width 206 height 9
type input "C"
type input "c"
type input "Cl"
type input "cl"
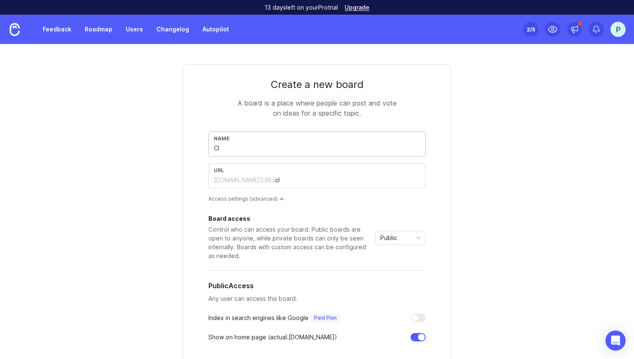
type input "Cli"
type input "cli"
type input "Clie"
type input "clie"
type input "Clien"
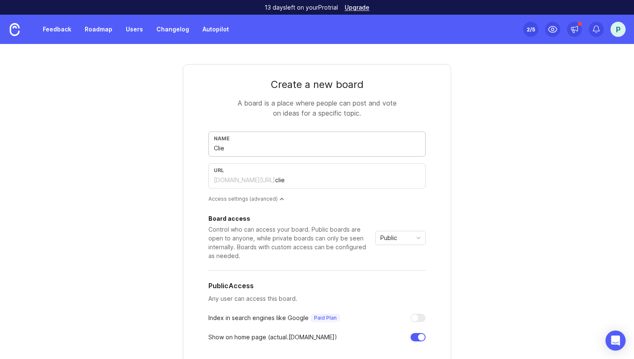
type input "clien"
type input "Client"
type input "client"
type input "Clients"
type input "clients"
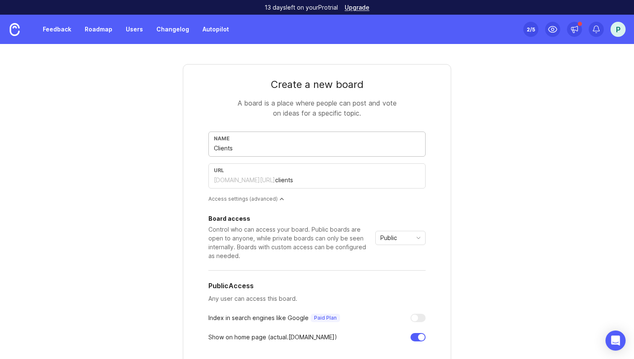
type input "Clients"
click at [475, 189] on div "Create a new board A board is a place where people can post and vote on ideas f…" at bounding box center [317, 268] width 403 height 449
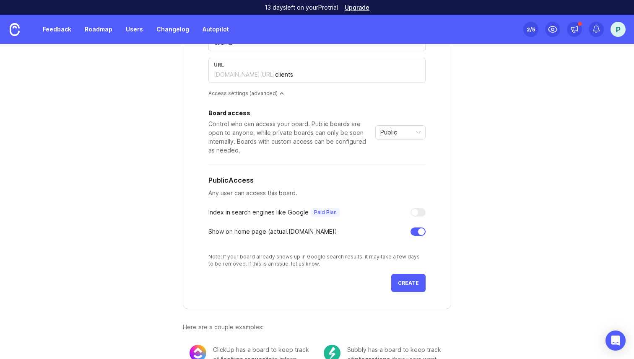
scroll to position [133, 0]
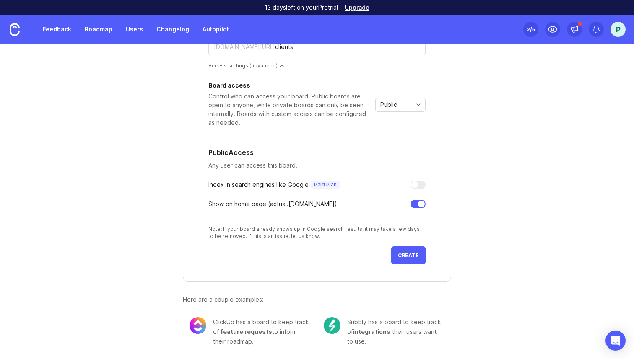
click at [405, 252] on button "Create" at bounding box center [408, 256] width 34 height 18
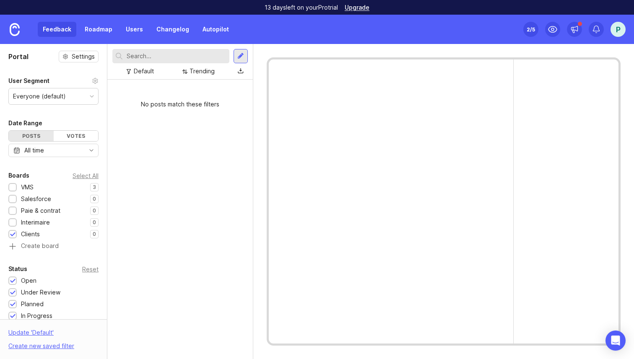
click at [78, 26] on div "Feedback Roadmap Users Changelog Autopilot" at bounding box center [136, 29] width 196 height 15
click at [93, 27] on link "Roadmap" at bounding box center [99, 29] width 38 height 15
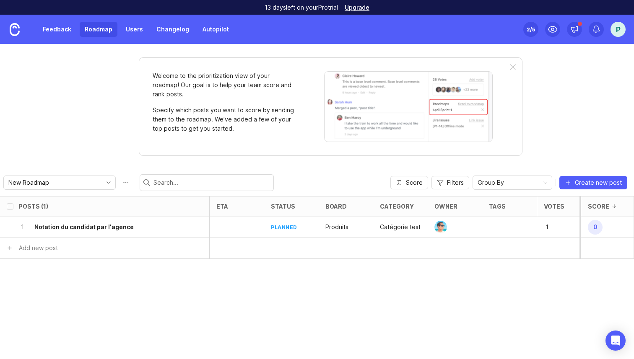
click at [50, 27] on link "Feedback" at bounding box center [57, 29] width 39 height 15
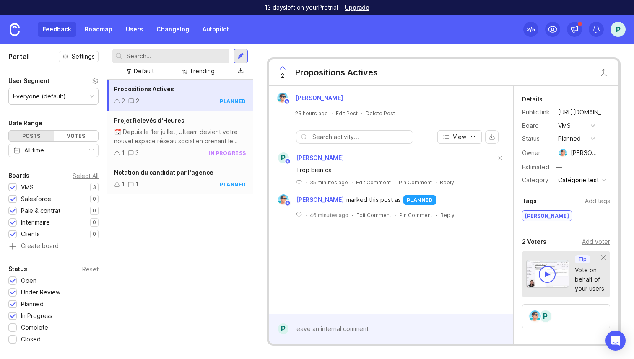
click at [100, 32] on link "Roadmap" at bounding box center [99, 29] width 38 height 15
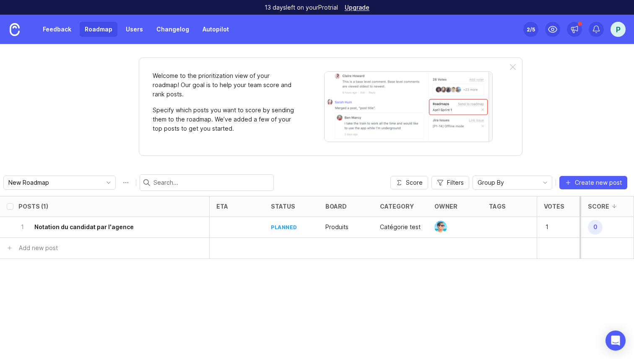
click at [61, 32] on link "Feedback" at bounding box center [57, 29] width 39 height 15
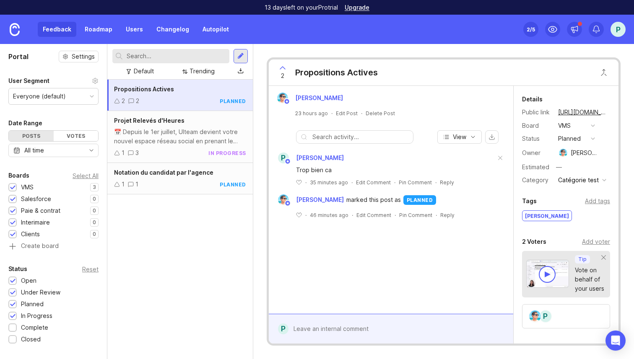
click at [65, 31] on div "Feedback Roadmap Users Changelog Autopilot" at bounding box center [136, 29] width 196 height 15
click at [102, 29] on link "Roadmap" at bounding box center [99, 29] width 38 height 15
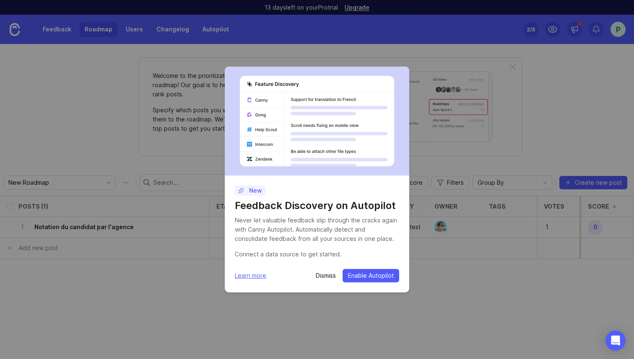
click at [62, 29] on div "New Feedback Discovery on Autopilot Never let valuable feedback slip through th…" at bounding box center [317, 179] width 634 height 359
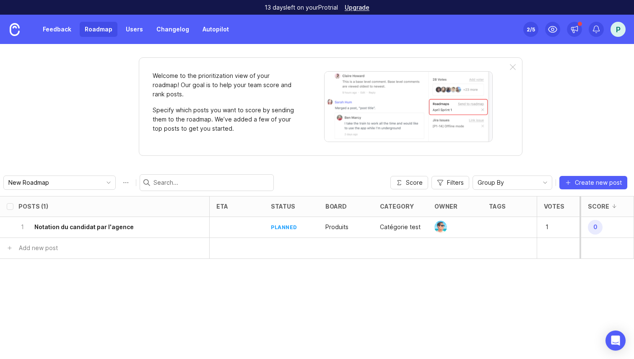
click at [45, 31] on link "Feedback" at bounding box center [57, 29] width 39 height 15
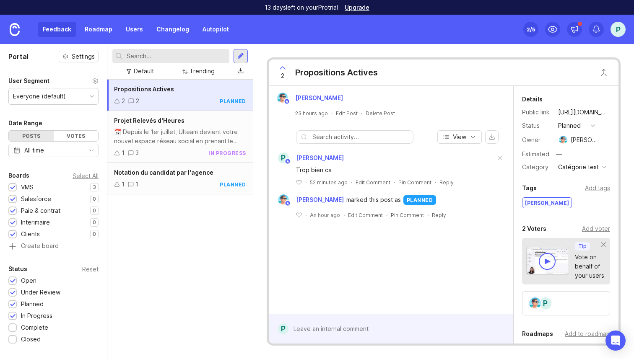
click at [13, 29] on img at bounding box center [15, 29] width 10 height 13
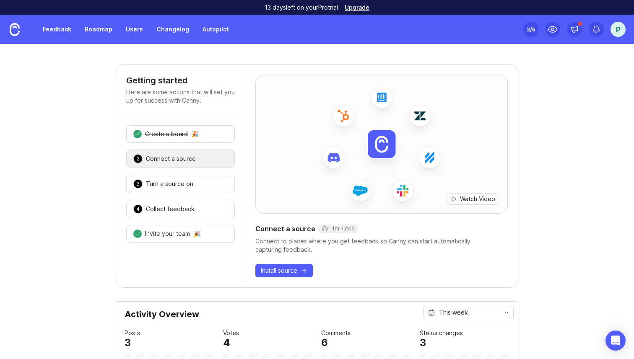
click at [37, 32] on div "Feedback Roadmap Users Changelog Autopilot" at bounding box center [117, 29] width 234 height 29
click at [58, 30] on link "Feedback" at bounding box center [57, 29] width 39 height 15
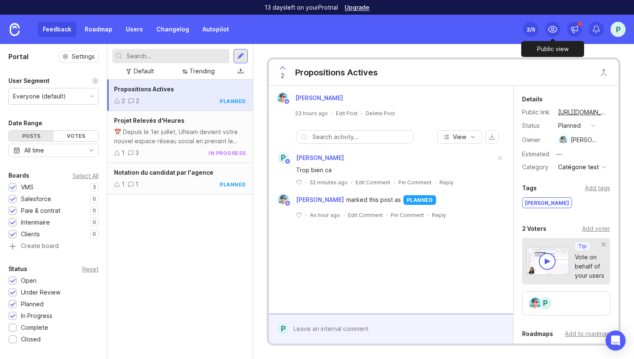
click at [551, 28] on icon at bounding box center [553, 29] width 10 height 10
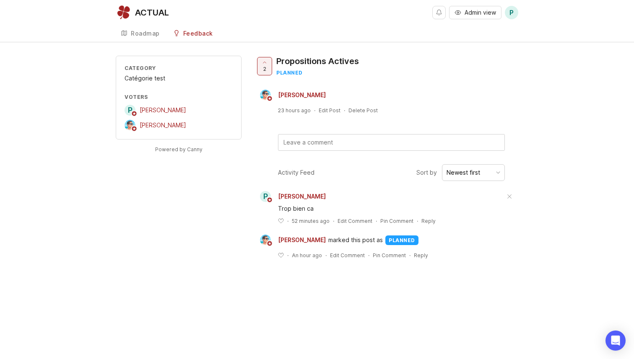
click at [126, 10] on img at bounding box center [123, 12] width 15 height 15
